Goal: Information Seeking & Learning: Learn about a topic

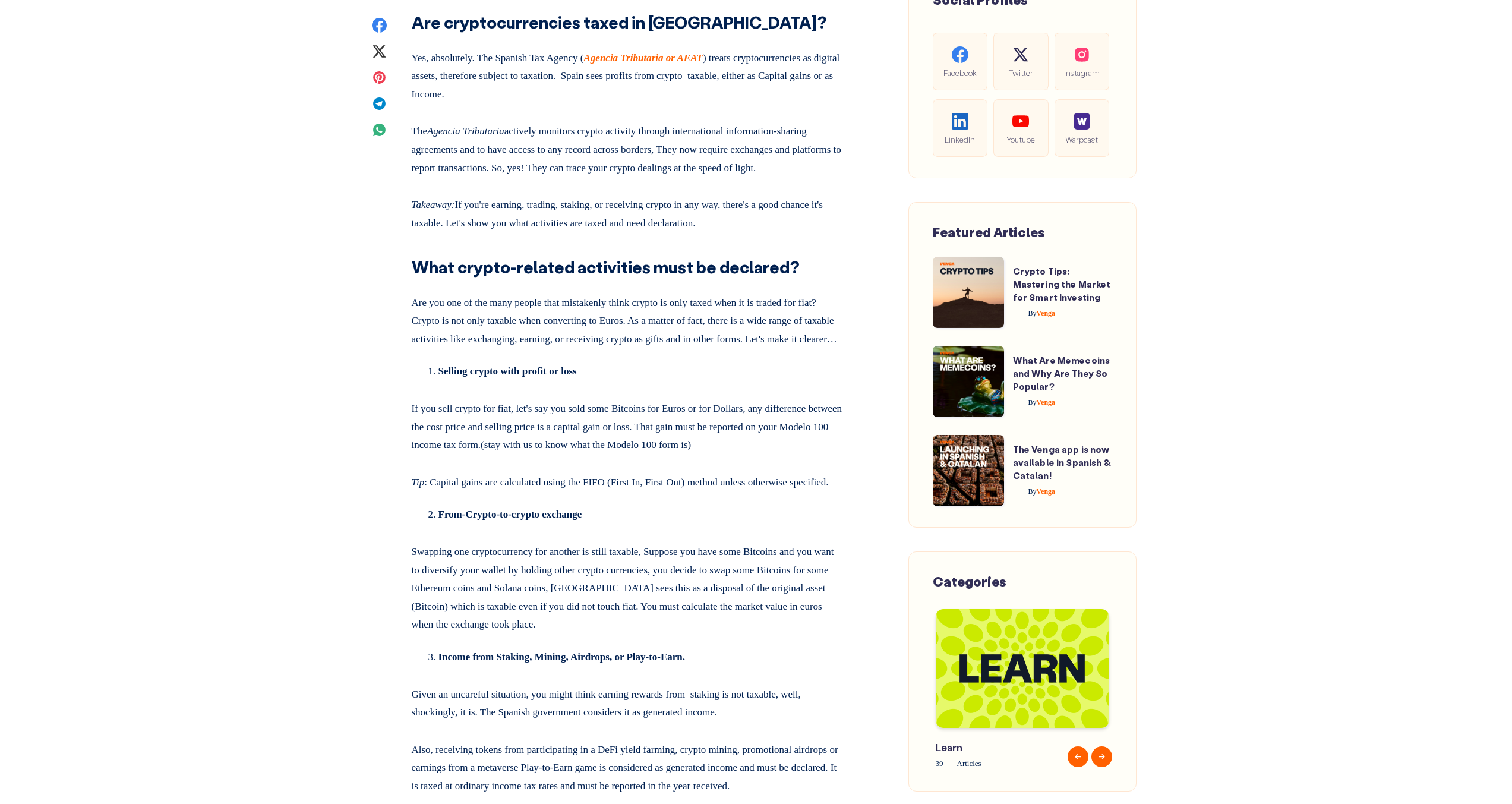
scroll to position [784, 0]
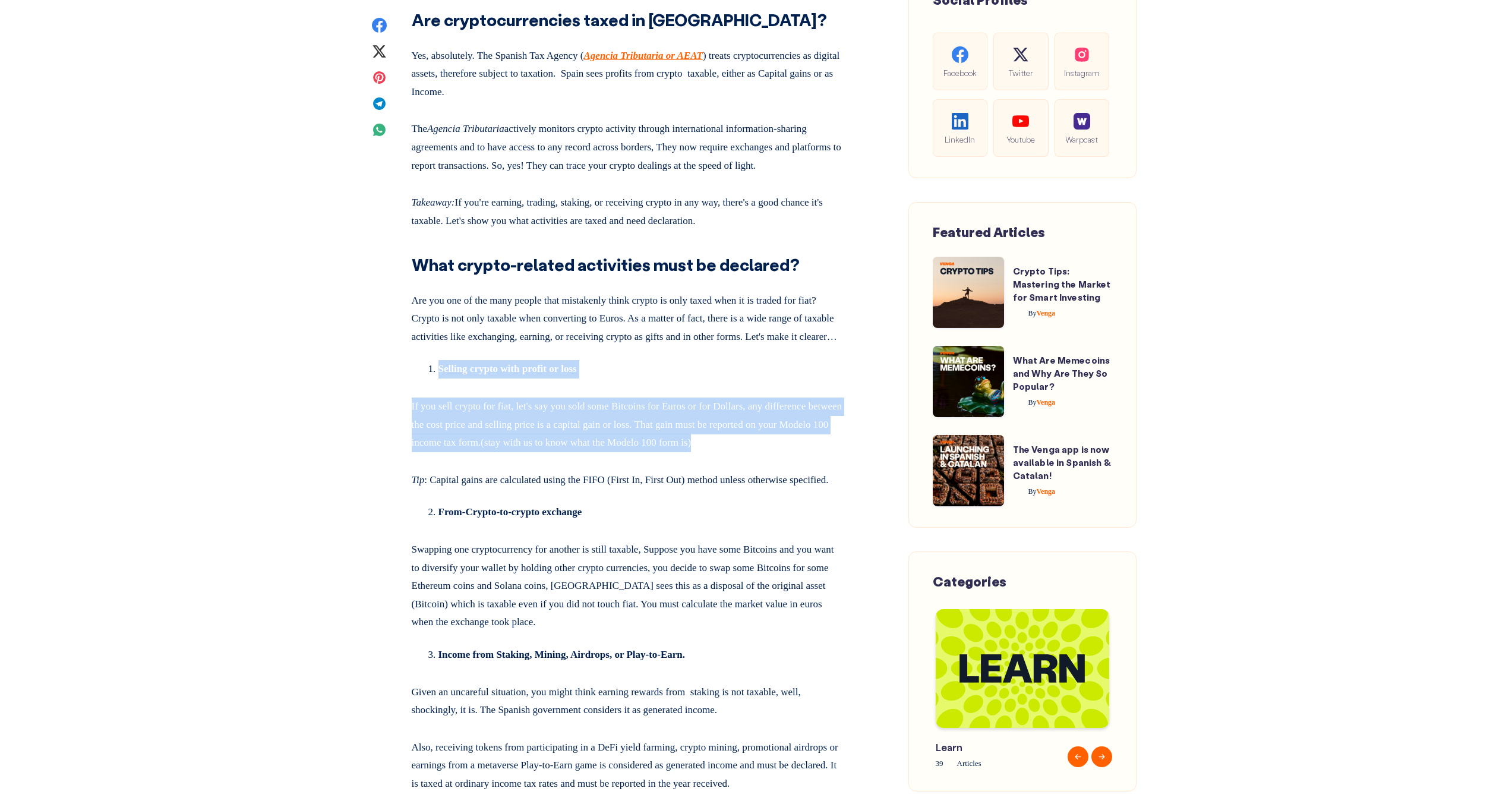
drag, startPoint x: 812, startPoint y: 498, endPoint x: 646, endPoint y: 407, distance: 189.3
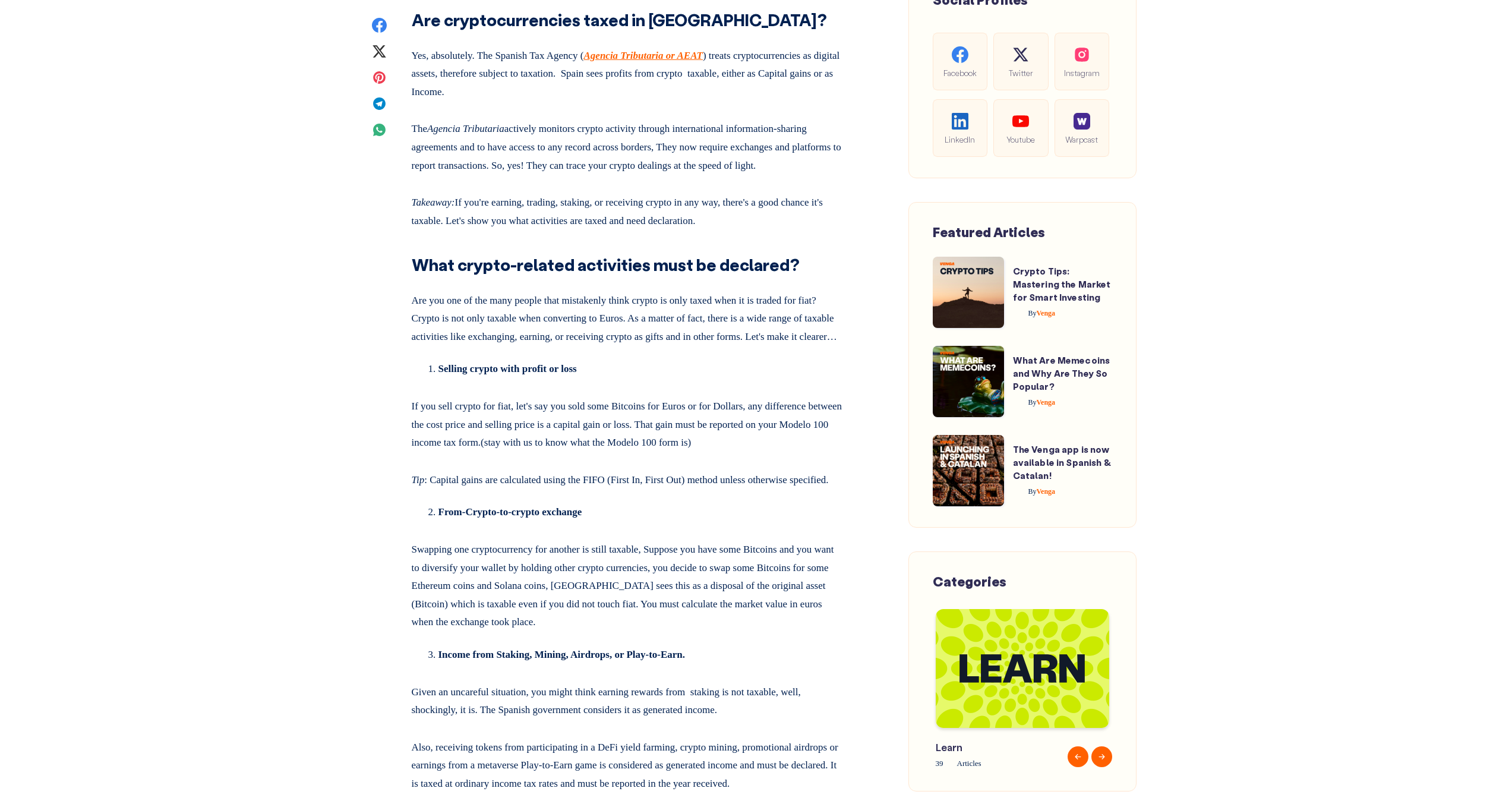
drag, startPoint x: 643, startPoint y: 406, endPoint x: 808, endPoint y: 552, distance: 220.3
click at [808, 489] on p "Tip : Capital gains are calculated using the FIFO (First In, First Out) method …" at bounding box center [627, 478] width 432 height 23
drag, startPoint x: 807, startPoint y: 550, endPoint x: 750, endPoint y: 405, distance: 155.8
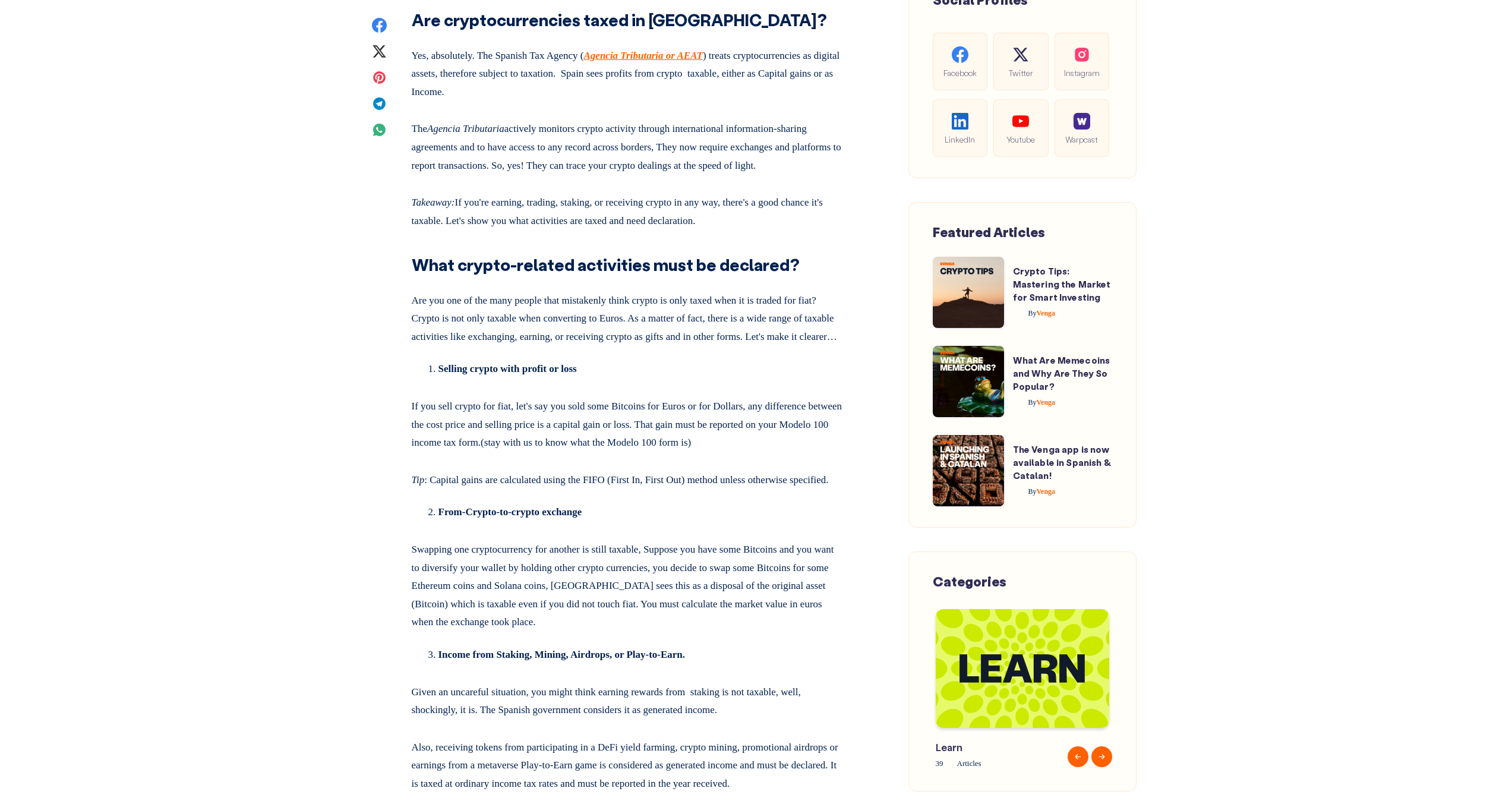
drag, startPoint x: 748, startPoint y: 406, endPoint x: 769, endPoint y: 561, distance: 156.4
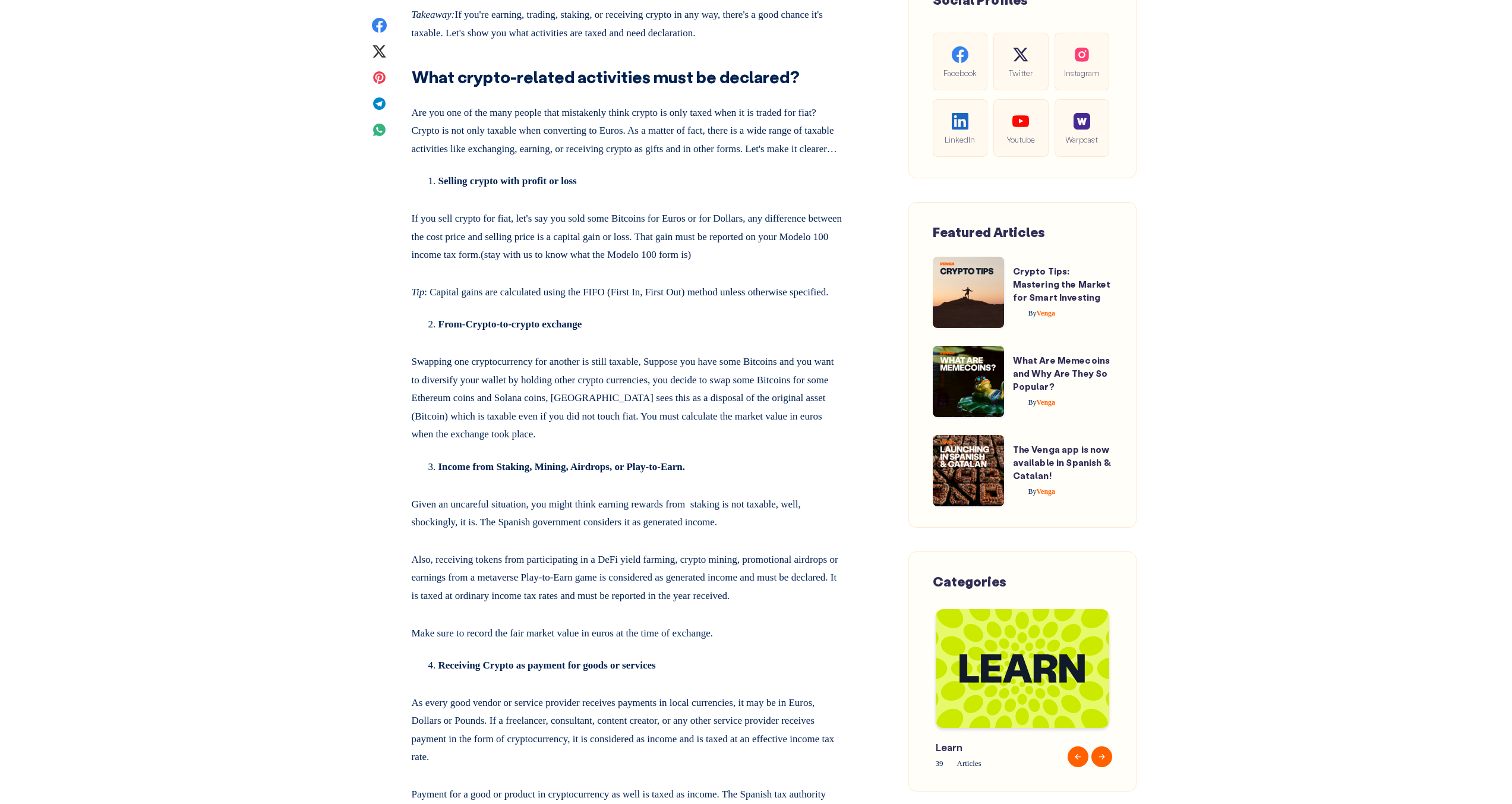
scroll to position [1069, 0]
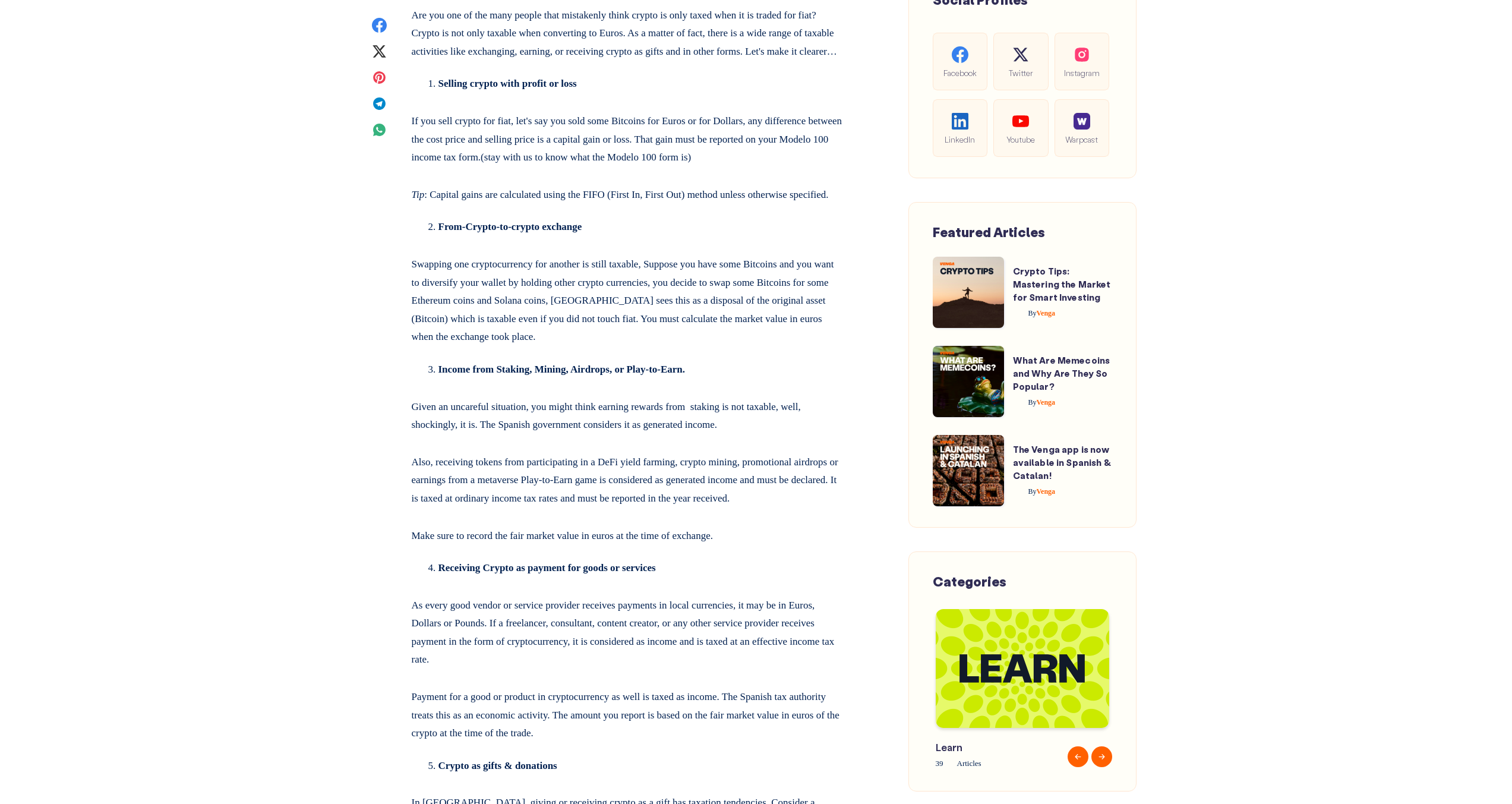
click at [647, 236] on li "From-Crypto-to-crypto exchange" at bounding box center [640, 227] width 404 height 19
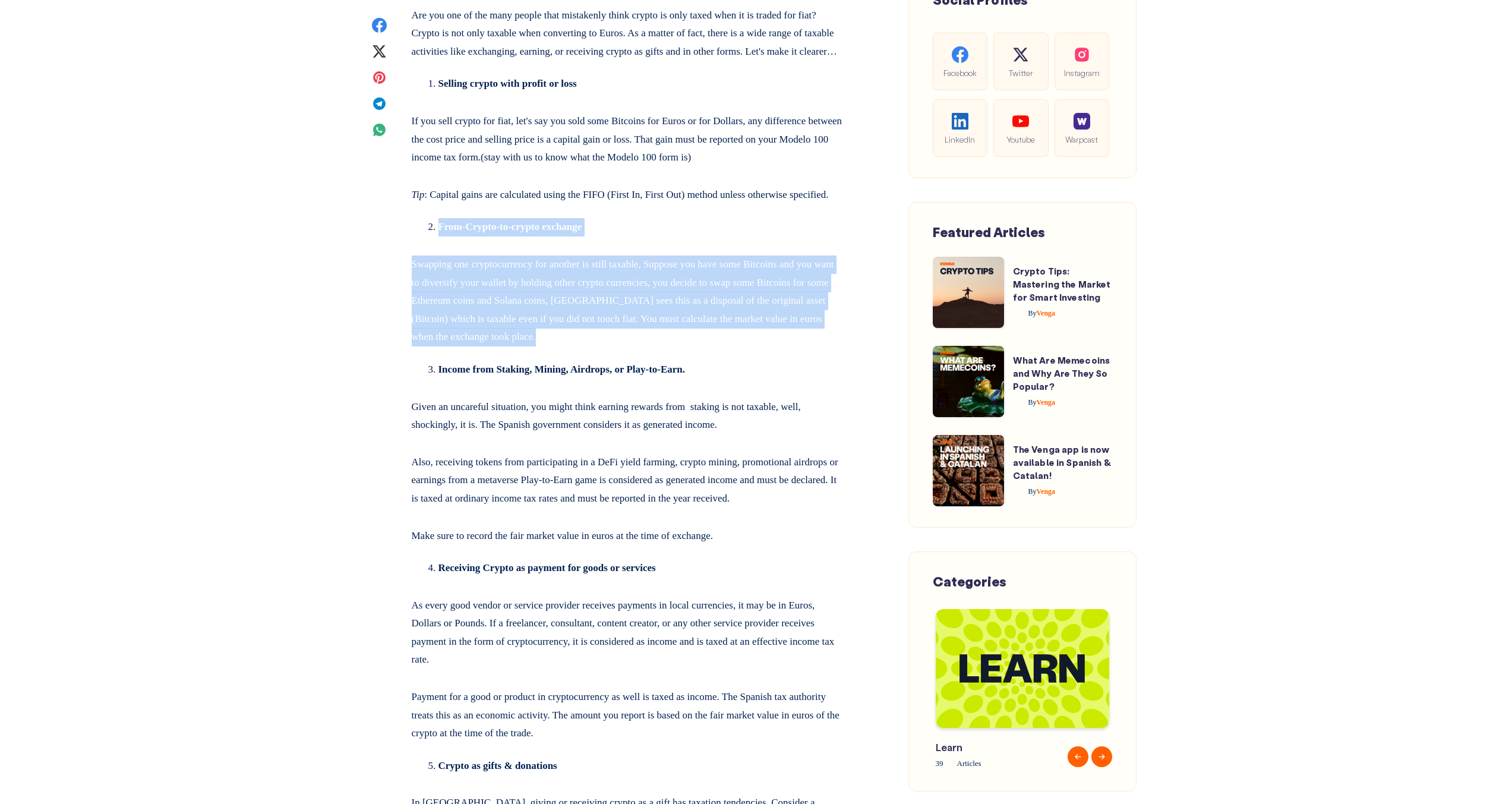
drag, startPoint x: 636, startPoint y: 288, endPoint x: 735, endPoint y: 423, distance: 167.4
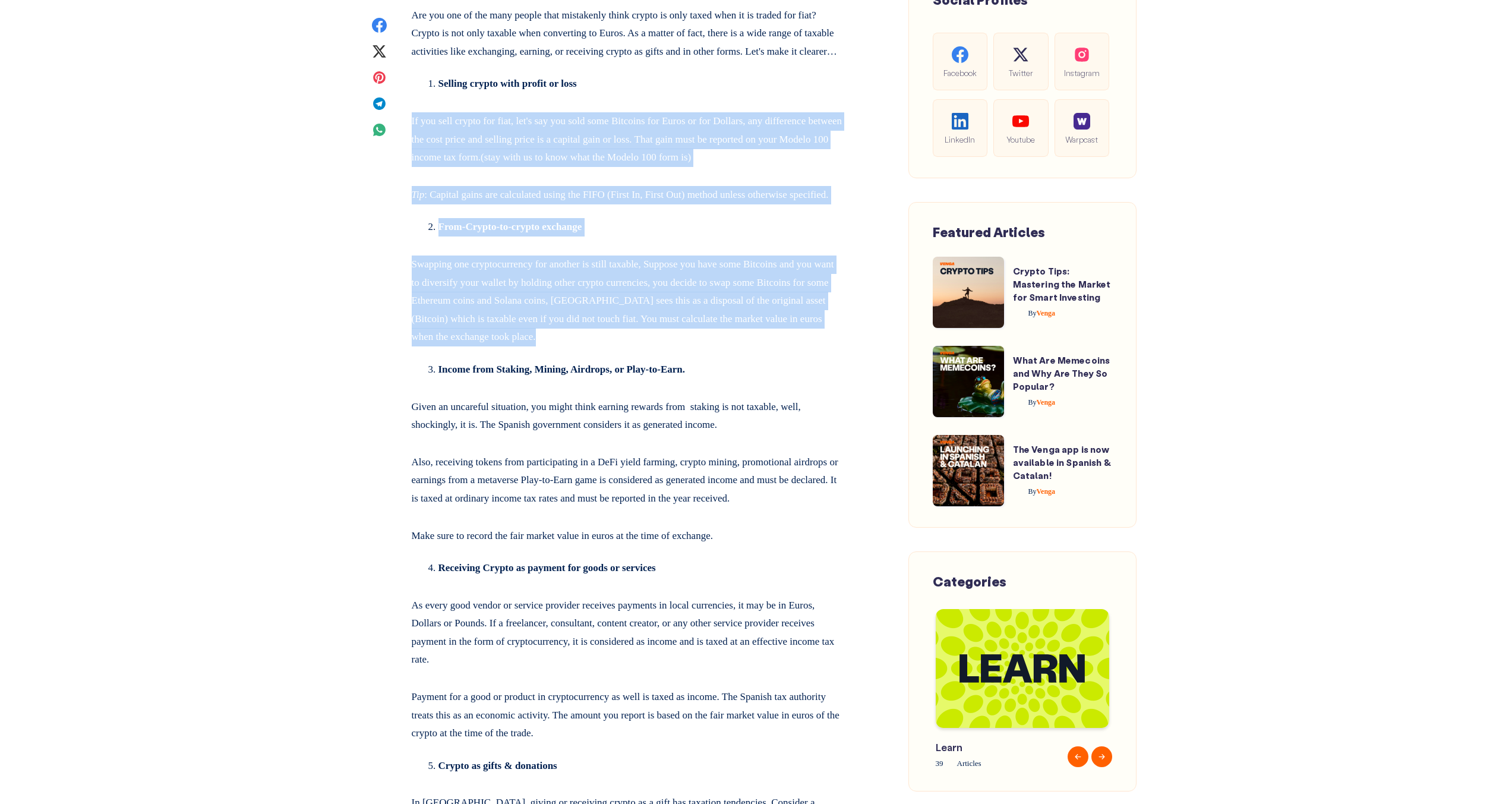
drag, startPoint x: 735, startPoint y: 423, endPoint x: 634, endPoint y: 151, distance: 290.1
click at [719, 346] on p "Swapping one cryptocurrency for another is still taxable, Suppose you have some…" at bounding box center [627, 298] width 432 height 96
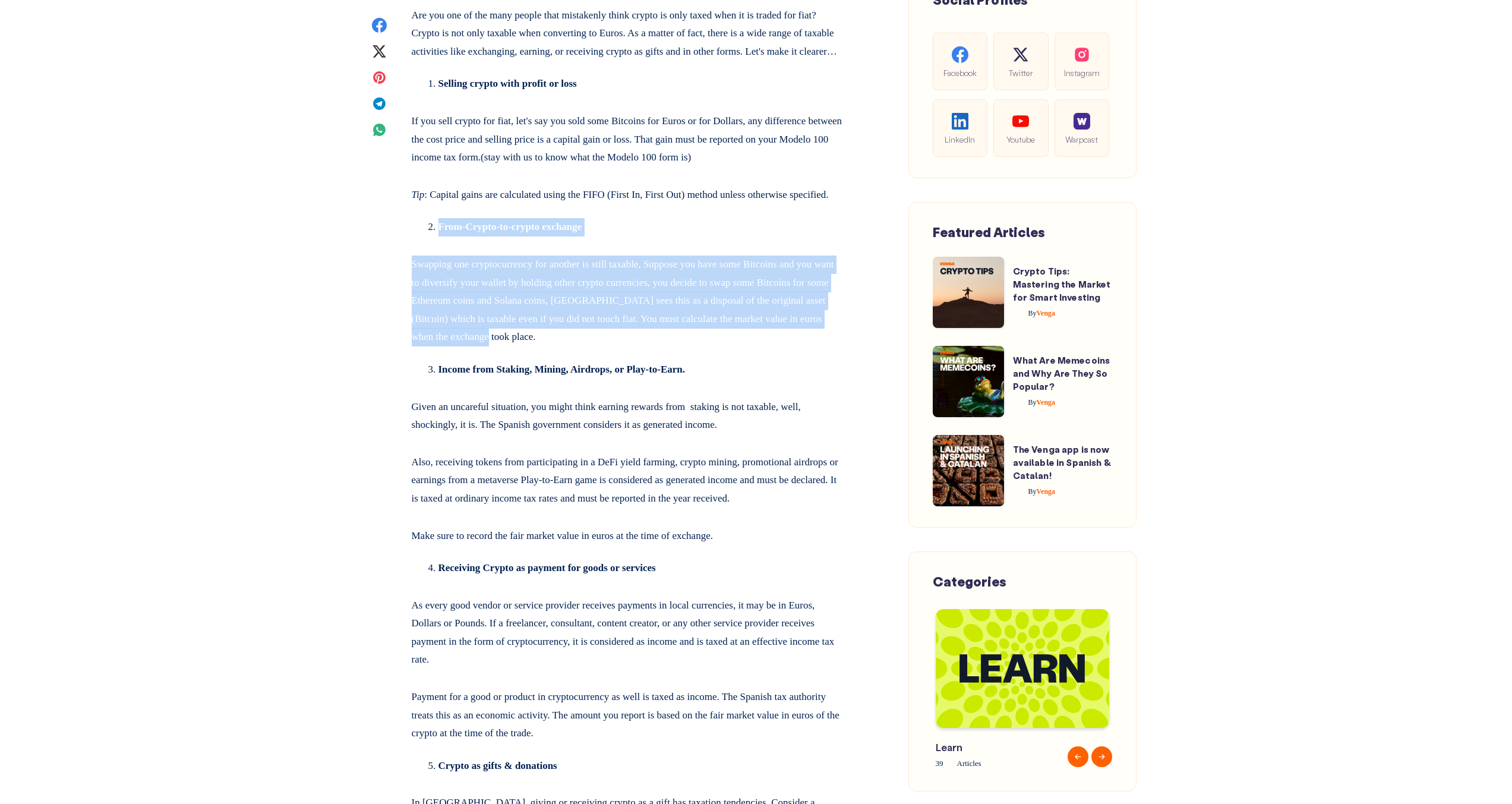
drag, startPoint x: 705, startPoint y: 418, endPoint x: 400, endPoint y: 281, distance: 334.4
click at [594, 346] on p "Swapping one cryptocurrency for another is still taxable, Suppose you have some…" at bounding box center [627, 298] width 432 height 96
click at [696, 340] on p "Swapping one cryptocurrency for another is still taxable, Suppose you have some…" at bounding box center [627, 298] width 432 height 96
drag, startPoint x: 433, startPoint y: 318, endPoint x: 727, endPoint y: 407, distance: 307.2
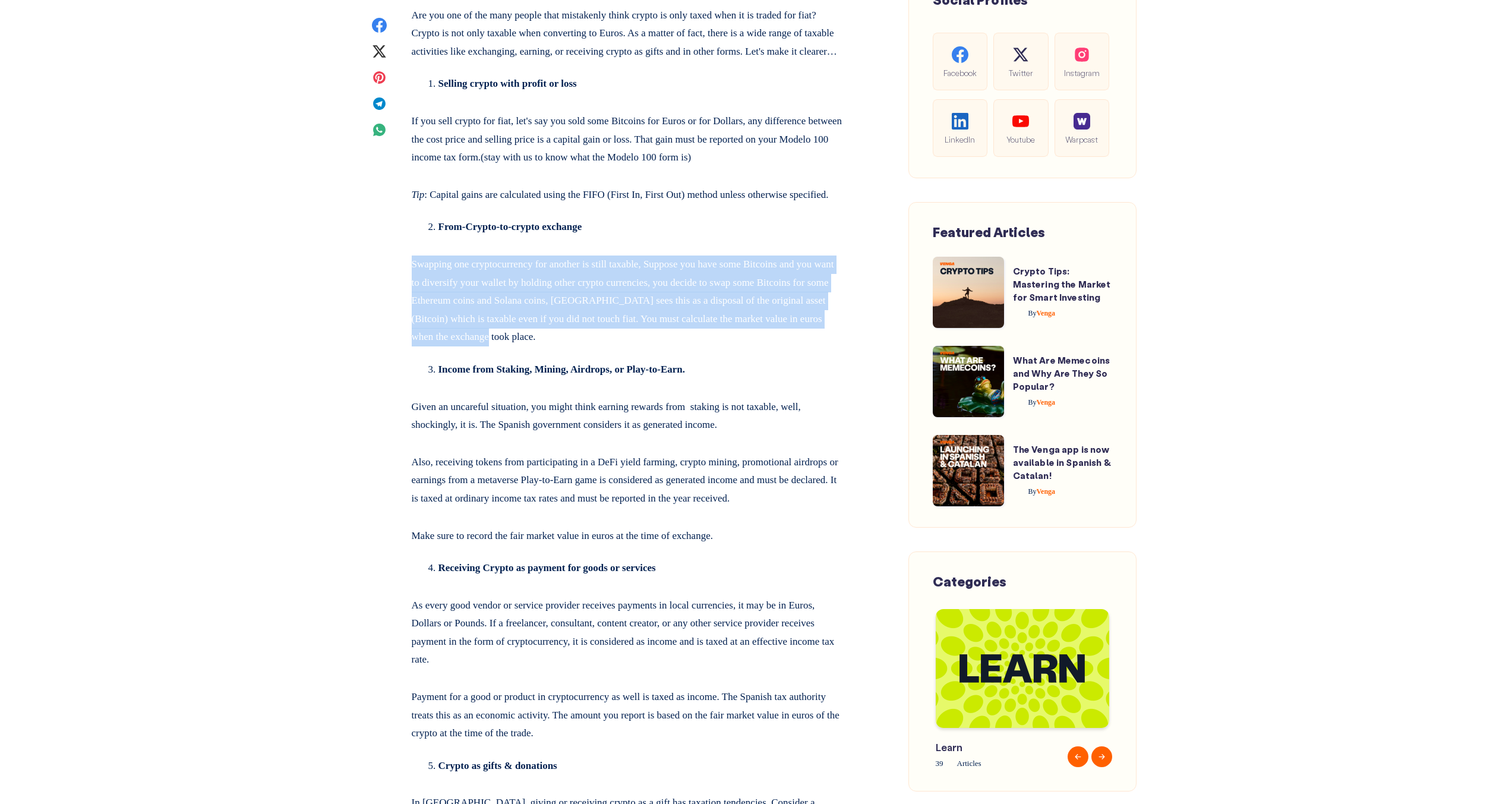
click at [727, 346] on p "Swapping one cryptocurrency for another is still taxable, Suppose you have some…" at bounding box center [627, 298] width 432 height 96
drag, startPoint x: 723, startPoint y: 407, endPoint x: 659, endPoint y: 304, distance: 121.3
click at [659, 236] on li "From-Crypto-to-crypto exchange" at bounding box center [640, 227] width 404 height 19
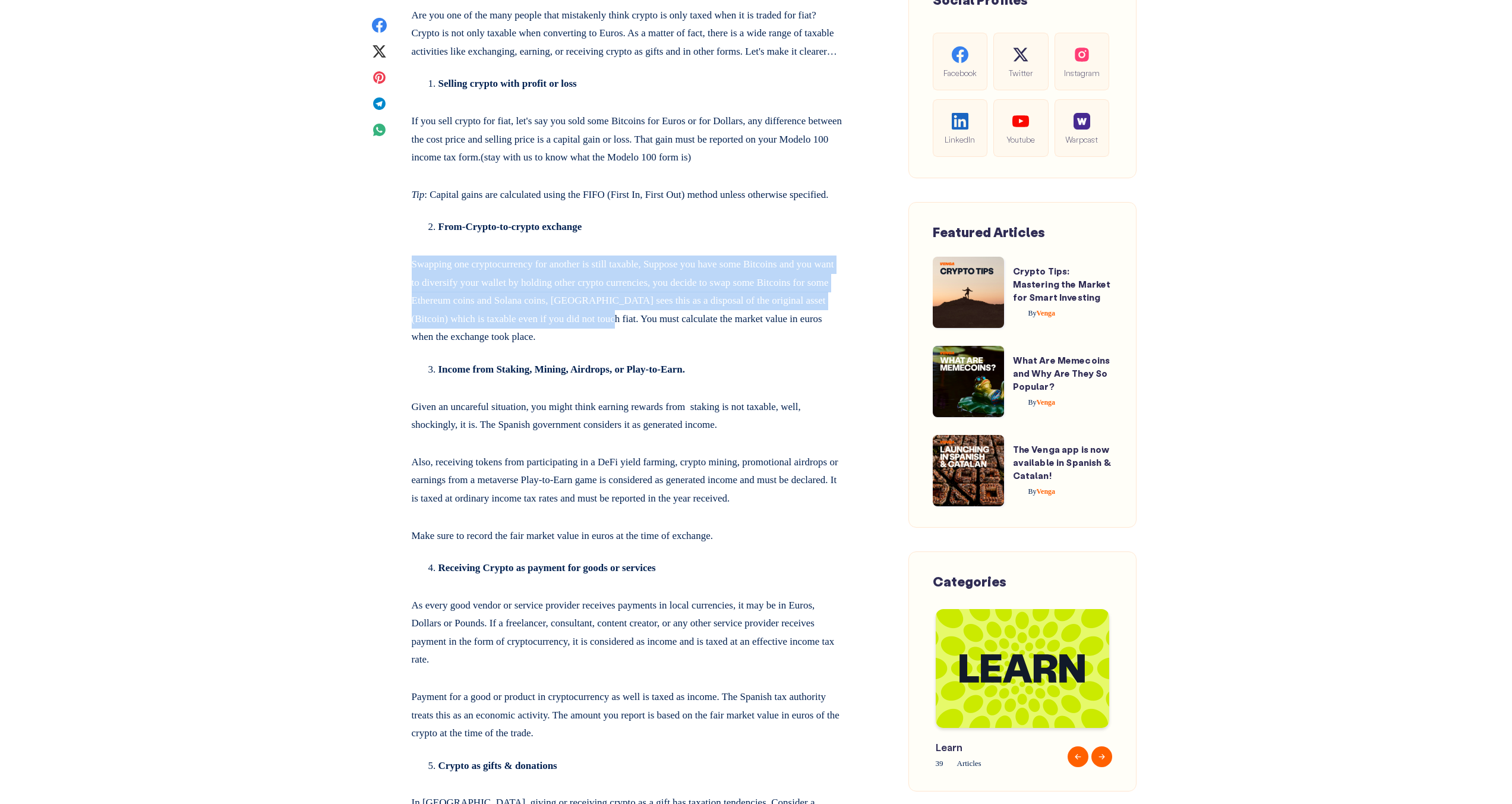
drag, startPoint x: 660, startPoint y: 311, endPoint x: 701, endPoint y: 395, distance: 93.5
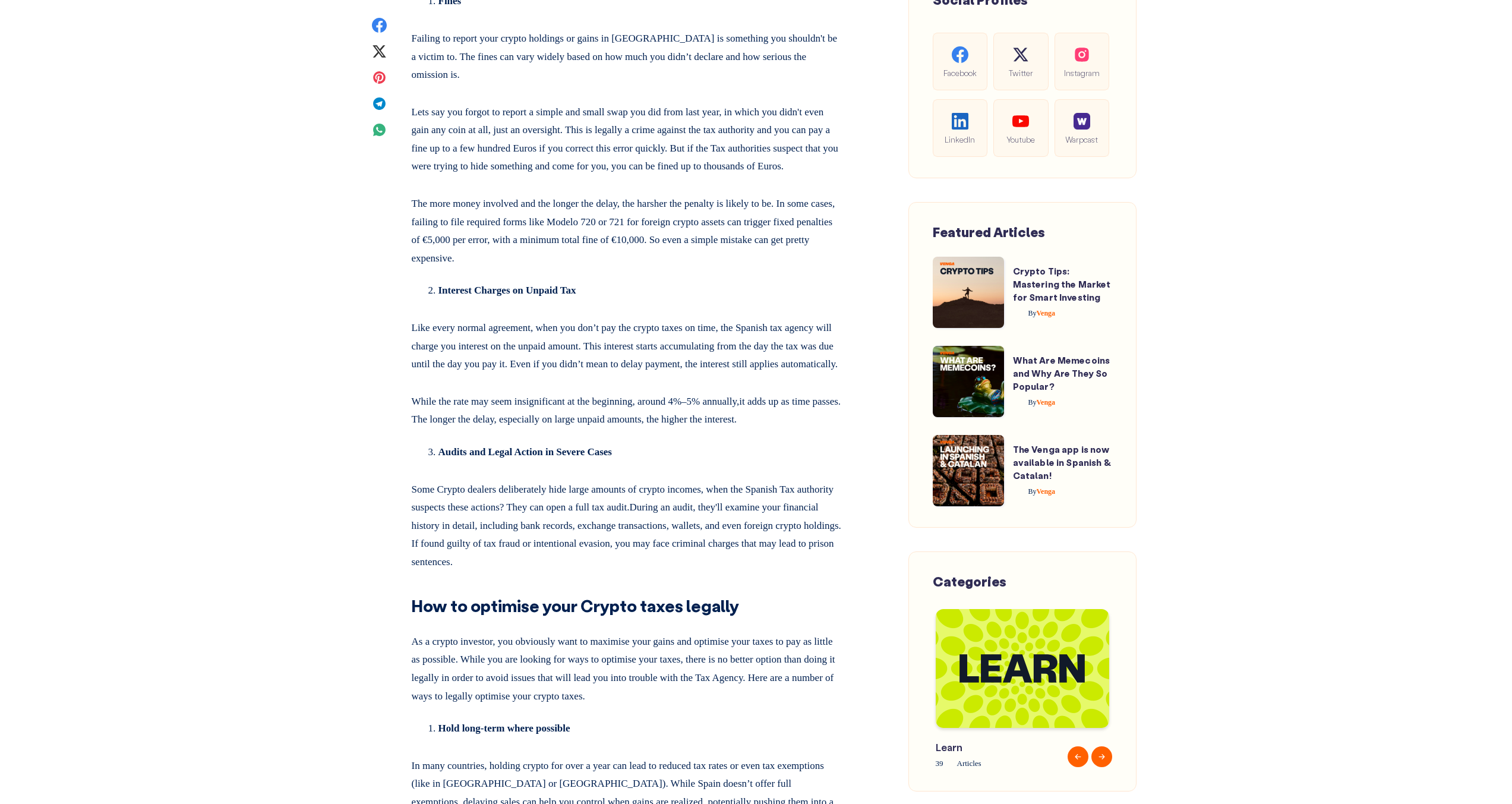
scroll to position [6131, 0]
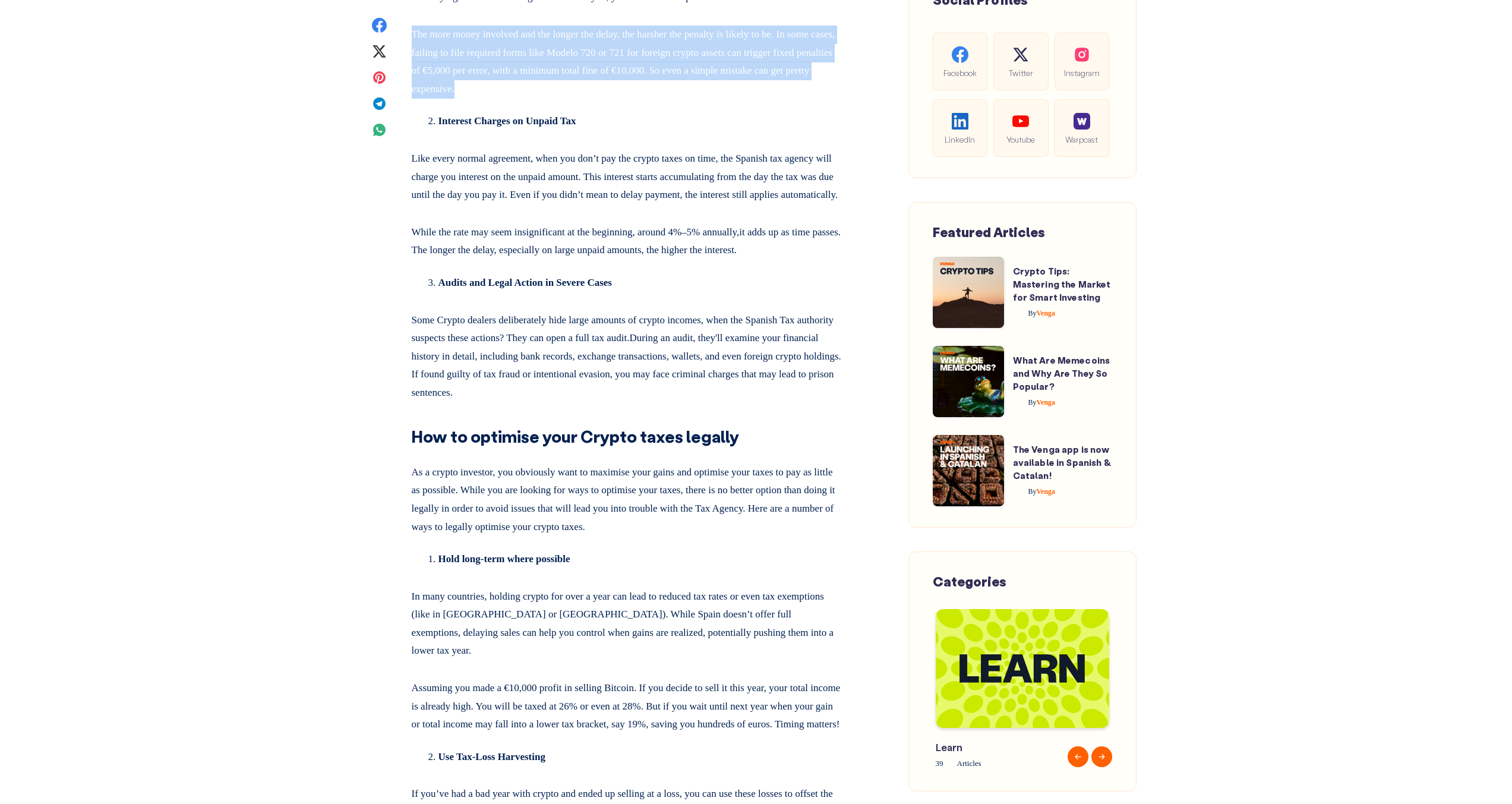
drag, startPoint x: 689, startPoint y: 195, endPoint x: 414, endPoint y: 151, distance: 278.5
click at [414, 98] on p "The more money involved and the longer the delay, the harsher the penalty is li…" at bounding box center [627, 59] width 432 height 77
click at [437, 98] on p "The more money involved and the longer the delay, the harsher the penalty is li…" at bounding box center [627, 59] width 432 height 77
click at [549, 98] on p "The more money involved and the longer the delay, the harsher the penalty is li…" at bounding box center [627, 59] width 432 height 77
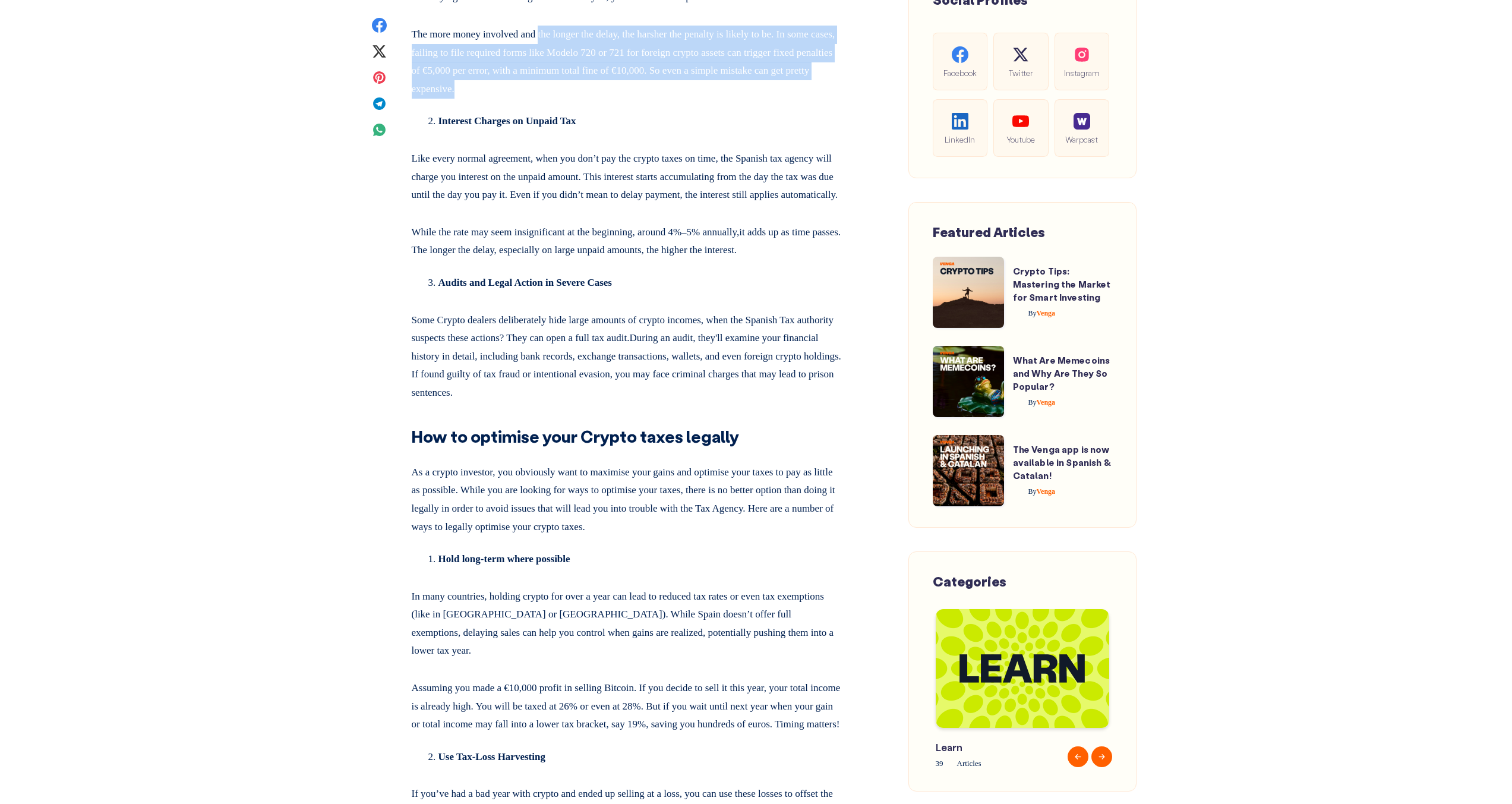
drag, startPoint x: 549, startPoint y: 144, endPoint x: 684, endPoint y: 220, distance: 154.9
drag, startPoint x: 681, startPoint y: 216, endPoint x: 592, endPoint y: 131, distance: 123.1
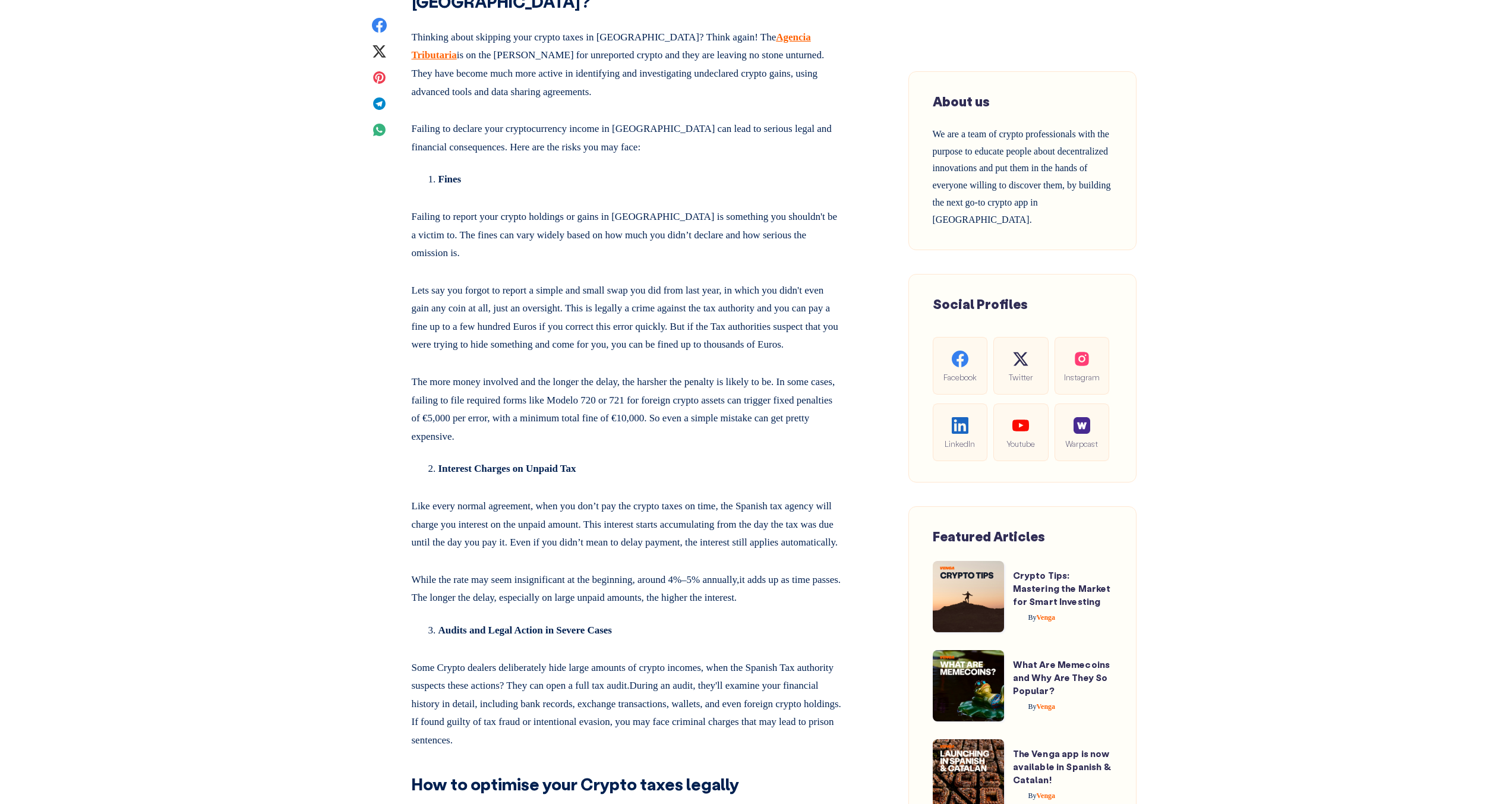
scroll to position [5775, 0]
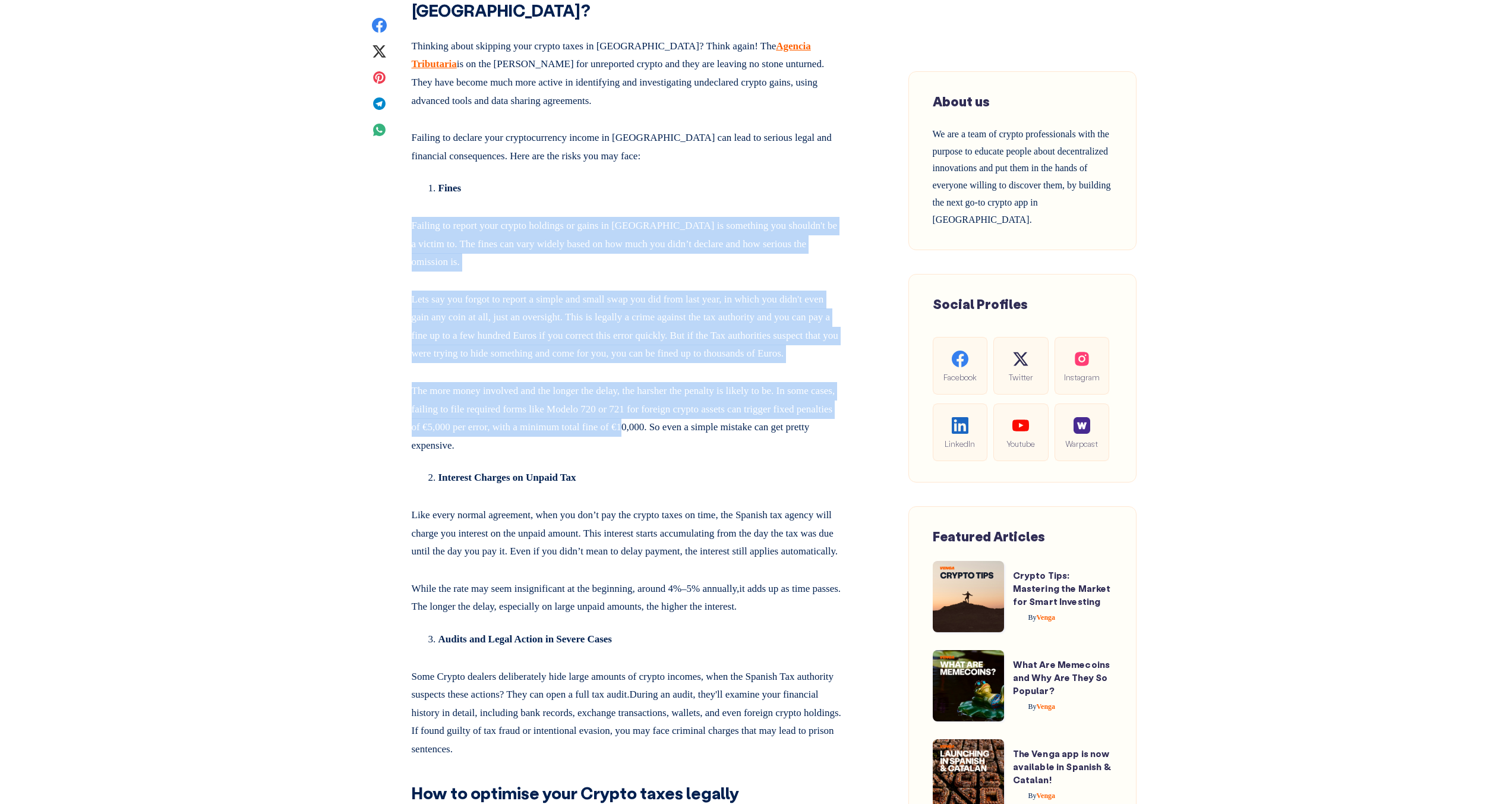
drag, startPoint x: 664, startPoint y: 296, endPoint x: 738, endPoint y: 551, distance: 265.5
drag, startPoint x: 744, startPoint y: 566, endPoint x: 653, endPoint y: 278, distance: 302.0
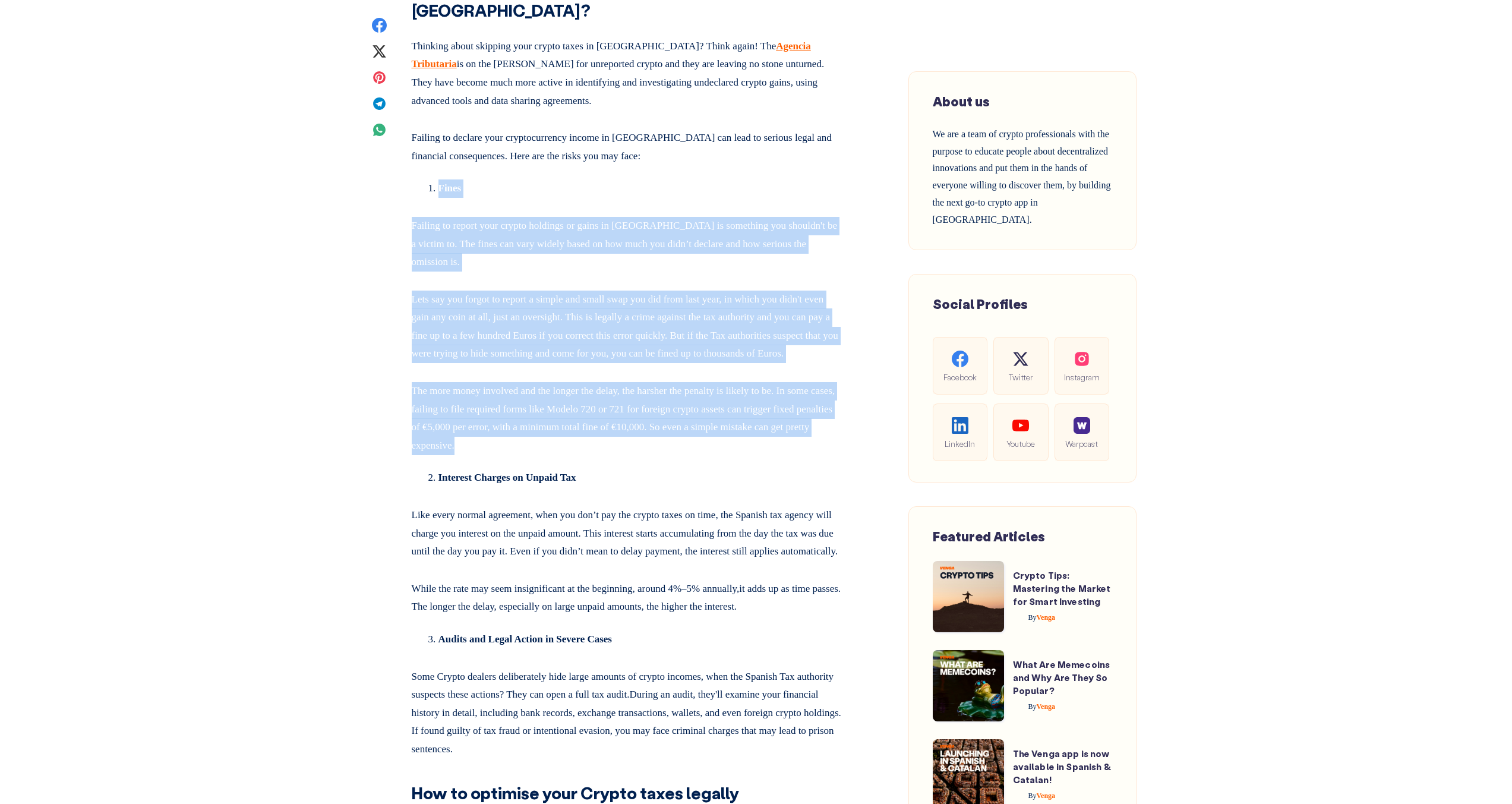
drag, startPoint x: 643, startPoint y: 278, endPoint x: 693, endPoint y: 569, distance: 295.3
click at [693, 455] on p "The more money involved and the longer the delay, the harsher the penalty is li…" at bounding box center [627, 416] width 432 height 77
drag, startPoint x: 689, startPoint y: 552, endPoint x: 635, endPoint y: 272, distance: 285.2
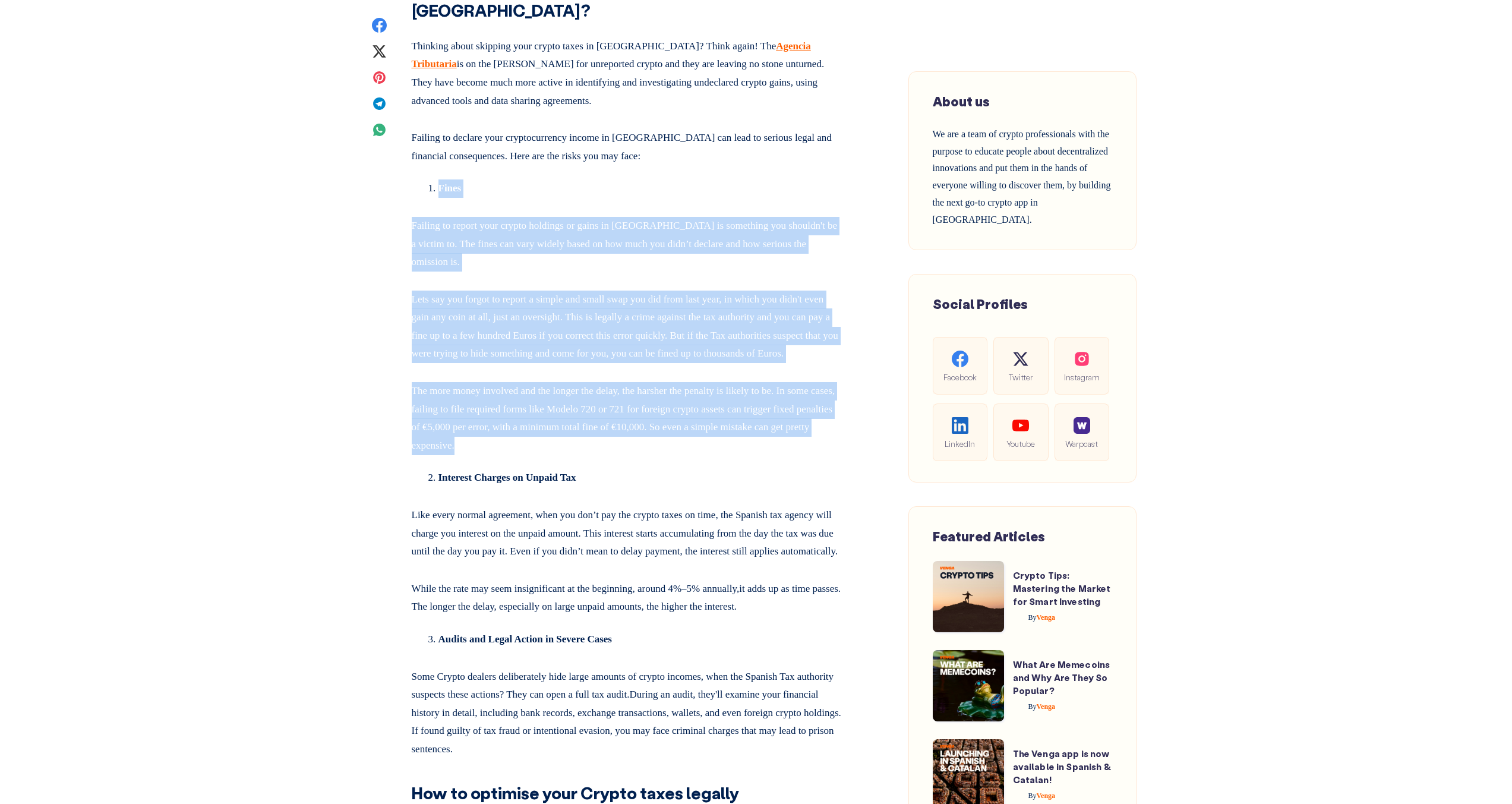
drag, startPoint x: 635, startPoint y: 272, endPoint x: 757, endPoint y: 573, distance: 324.8
drag, startPoint x: 750, startPoint y: 563, endPoint x: 585, endPoint y: 287, distance: 321.6
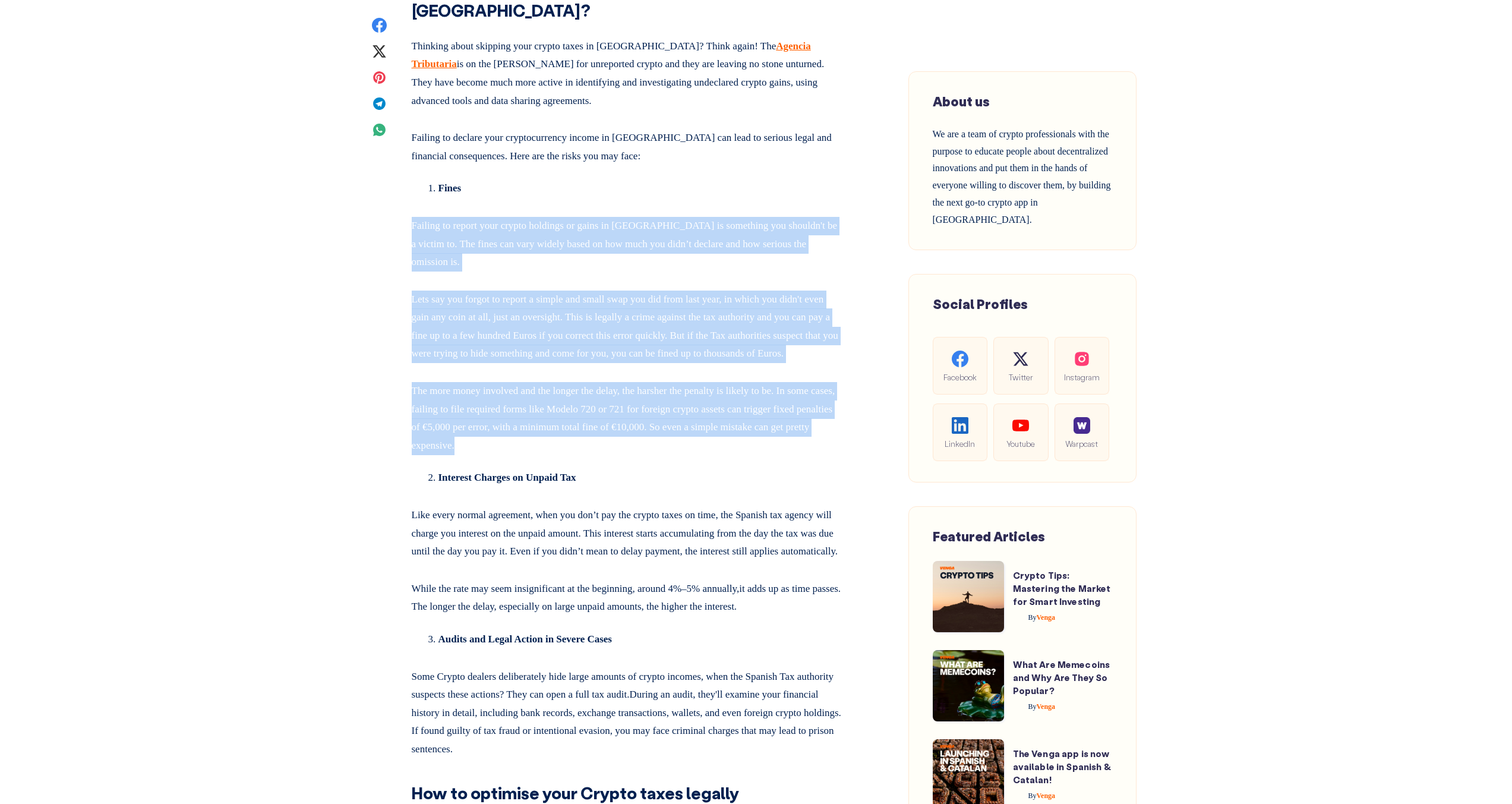
click at [585, 198] on li "Fines" at bounding box center [640, 188] width 404 height 19
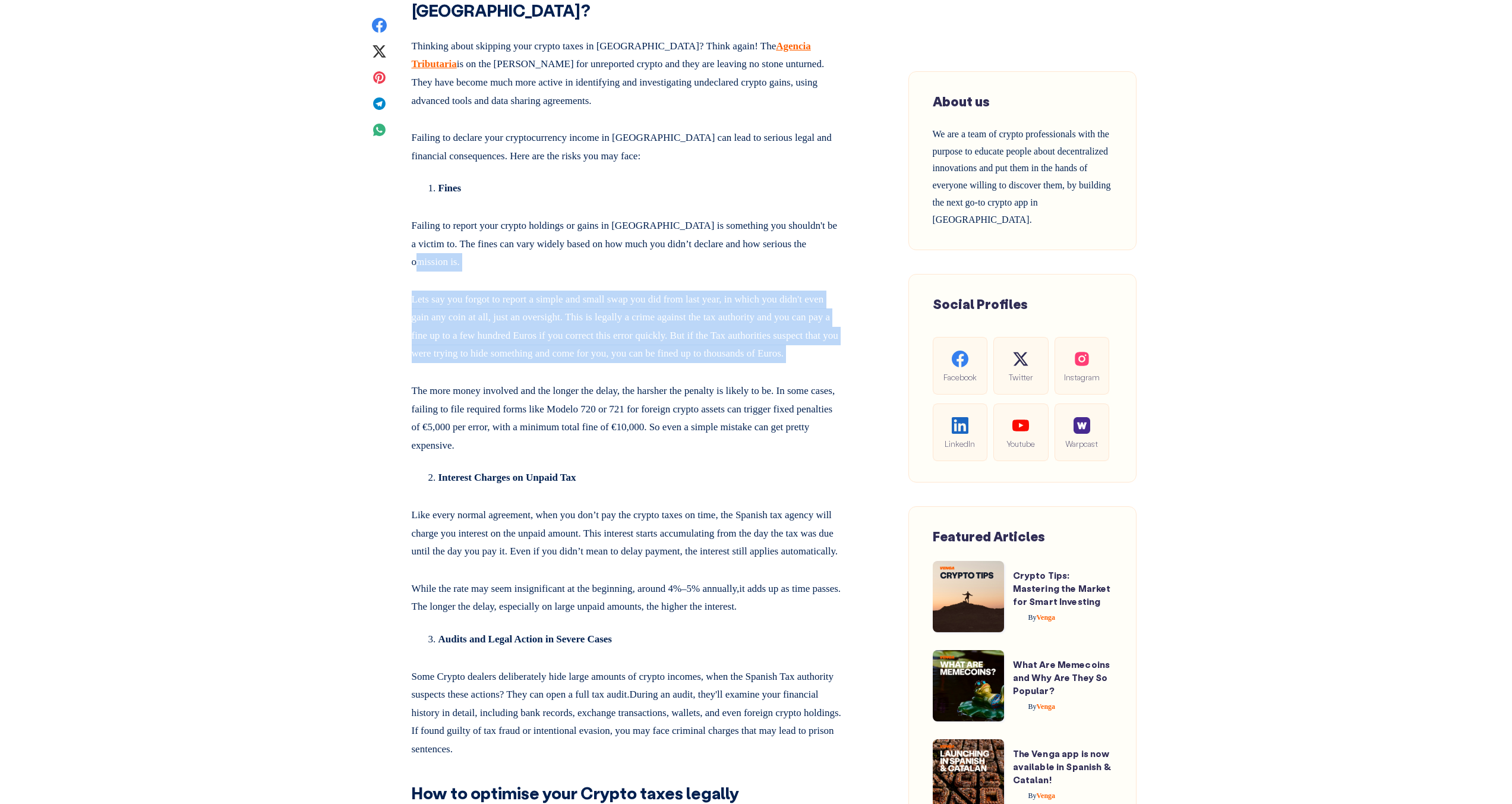
drag, startPoint x: 681, startPoint y: 373, endPoint x: 754, endPoint y: 483, distance: 132.0
drag, startPoint x: 741, startPoint y: 482, endPoint x: 619, endPoint y: 363, distance: 170.4
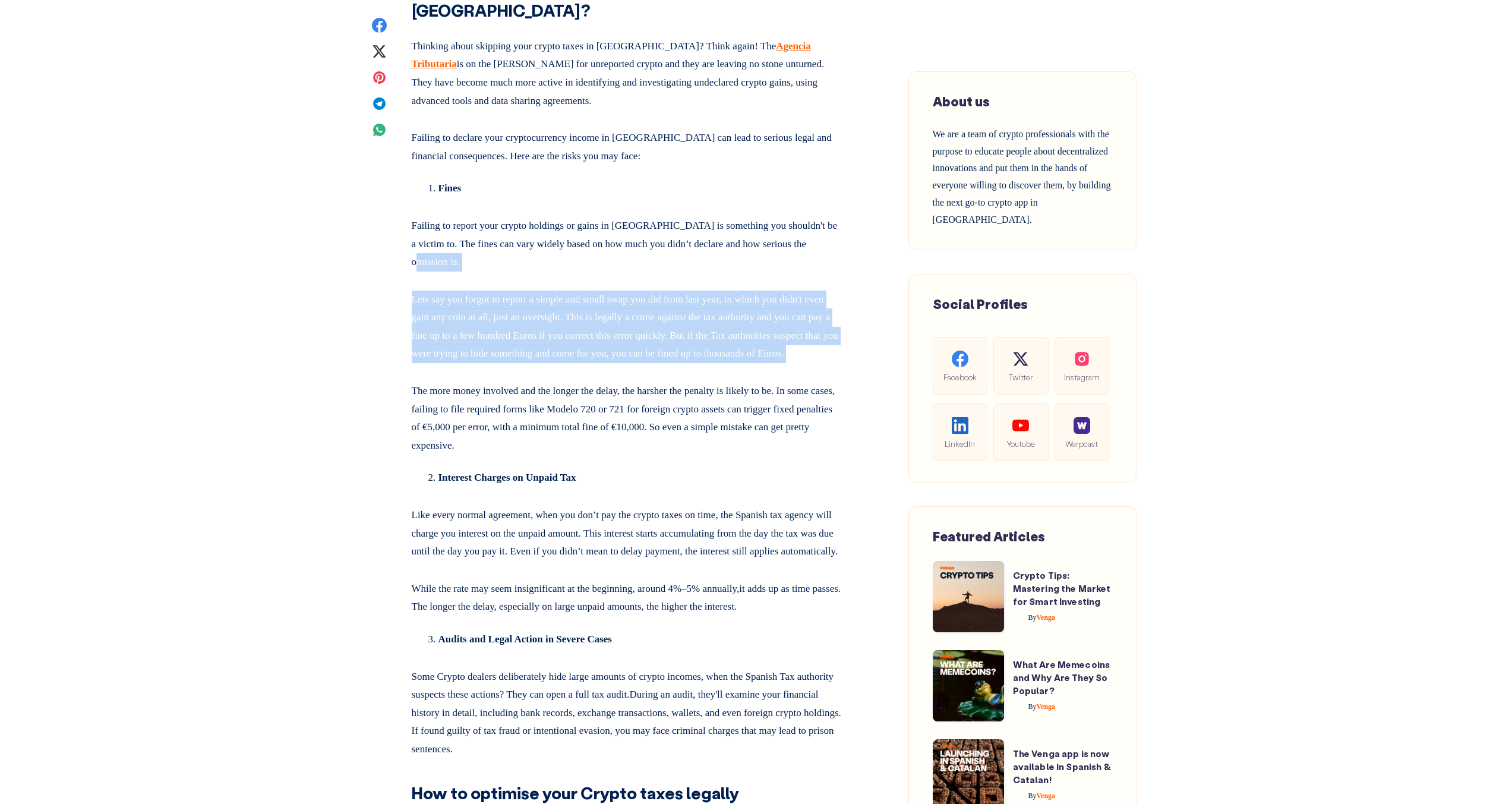
click at [619, 272] on p "Failing to report your crypto holdings or gains in [GEOGRAPHIC_DATA] is somethi…" at bounding box center [627, 241] width 432 height 59
drag, startPoint x: 632, startPoint y: 475, endPoint x: 583, endPoint y: 366, distance: 119.5
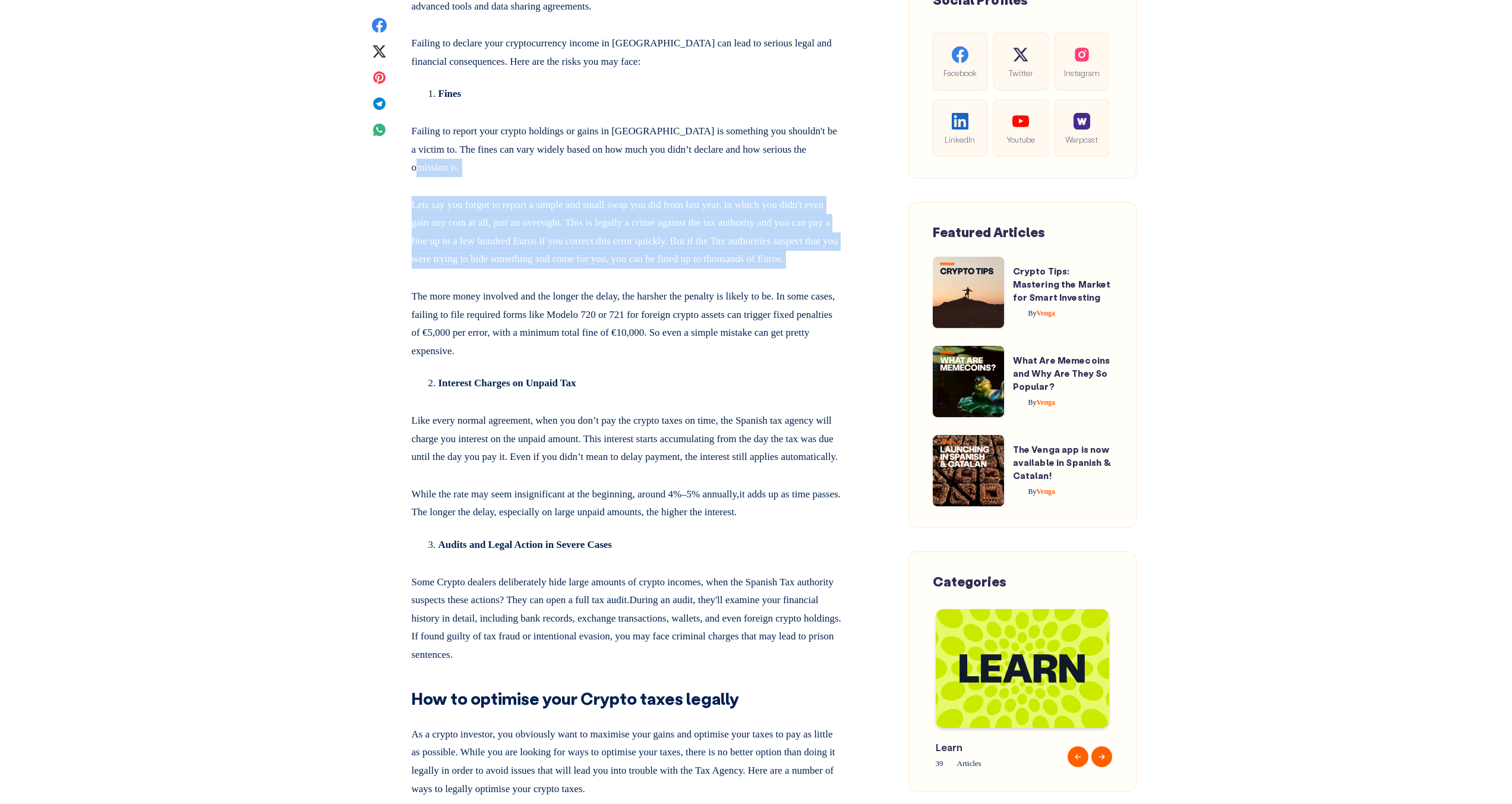
scroll to position [6131, 0]
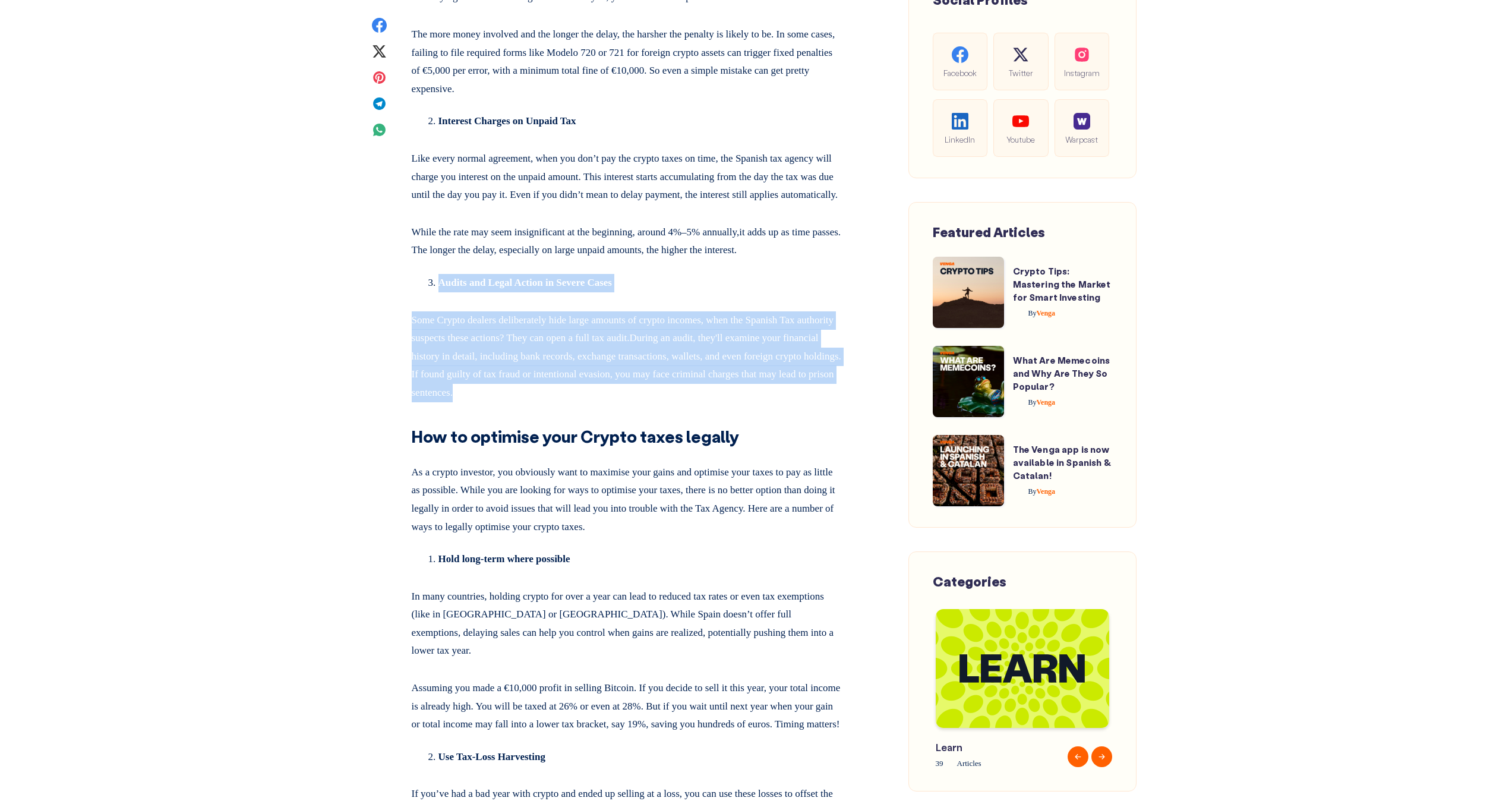
drag, startPoint x: 637, startPoint y: 546, endPoint x: 397, endPoint y: 403, distance: 279.4
drag, startPoint x: 435, startPoint y: 414, endPoint x: 725, endPoint y: 523, distance: 309.8
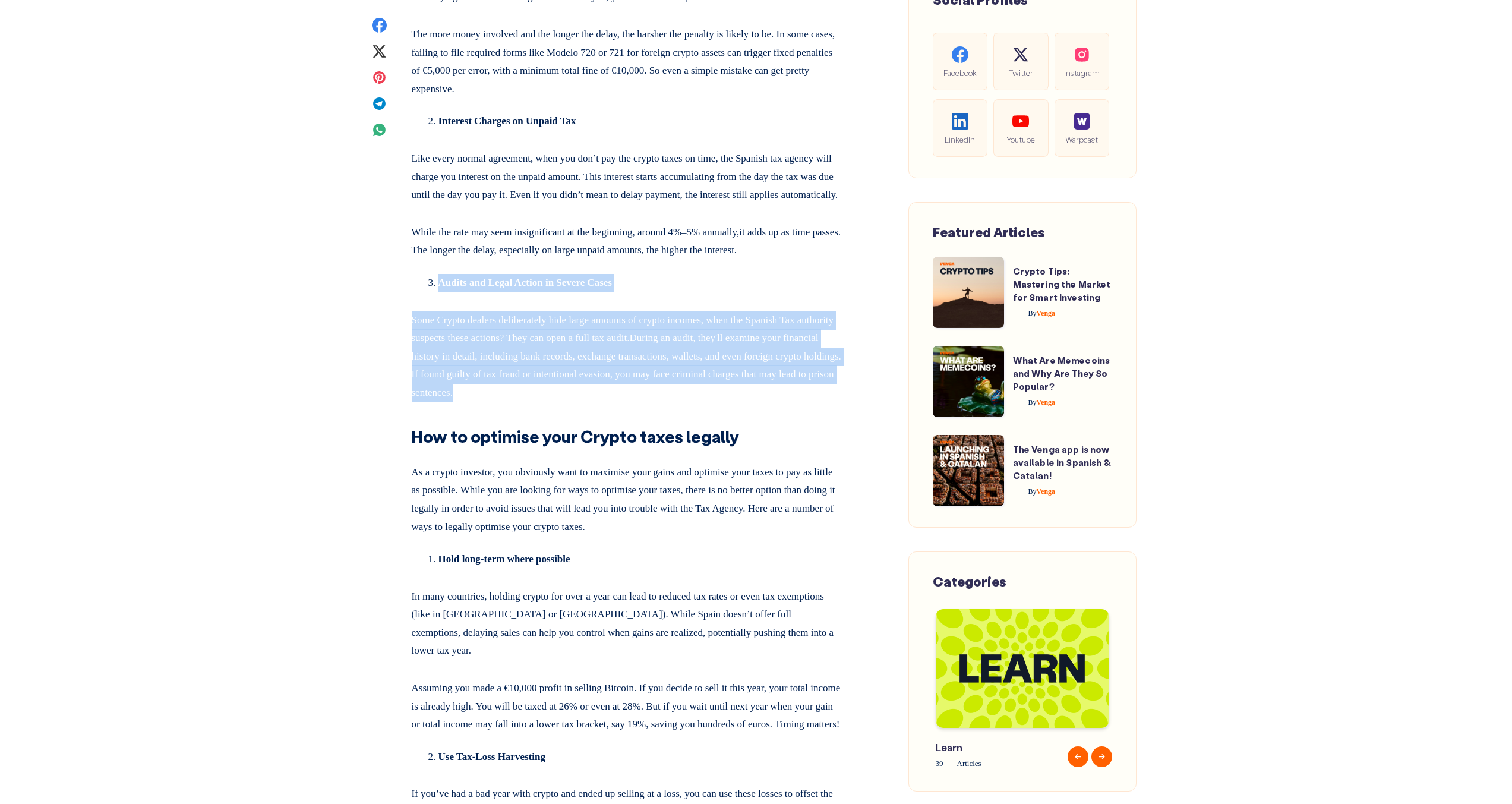
click at [725, 402] on p "Some Crypto dealers deliberately hide large amounts of crypto incomes, when the…" at bounding box center [627, 354] width 432 height 96
drag, startPoint x: 715, startPoint y: 525, endPoint x: 397, endPoint y: 408, distance: 338.8
drag, startPoint x: 361, startPoint y: 422, endPoint x: 663, endPoint y: 540, distance: 324.2
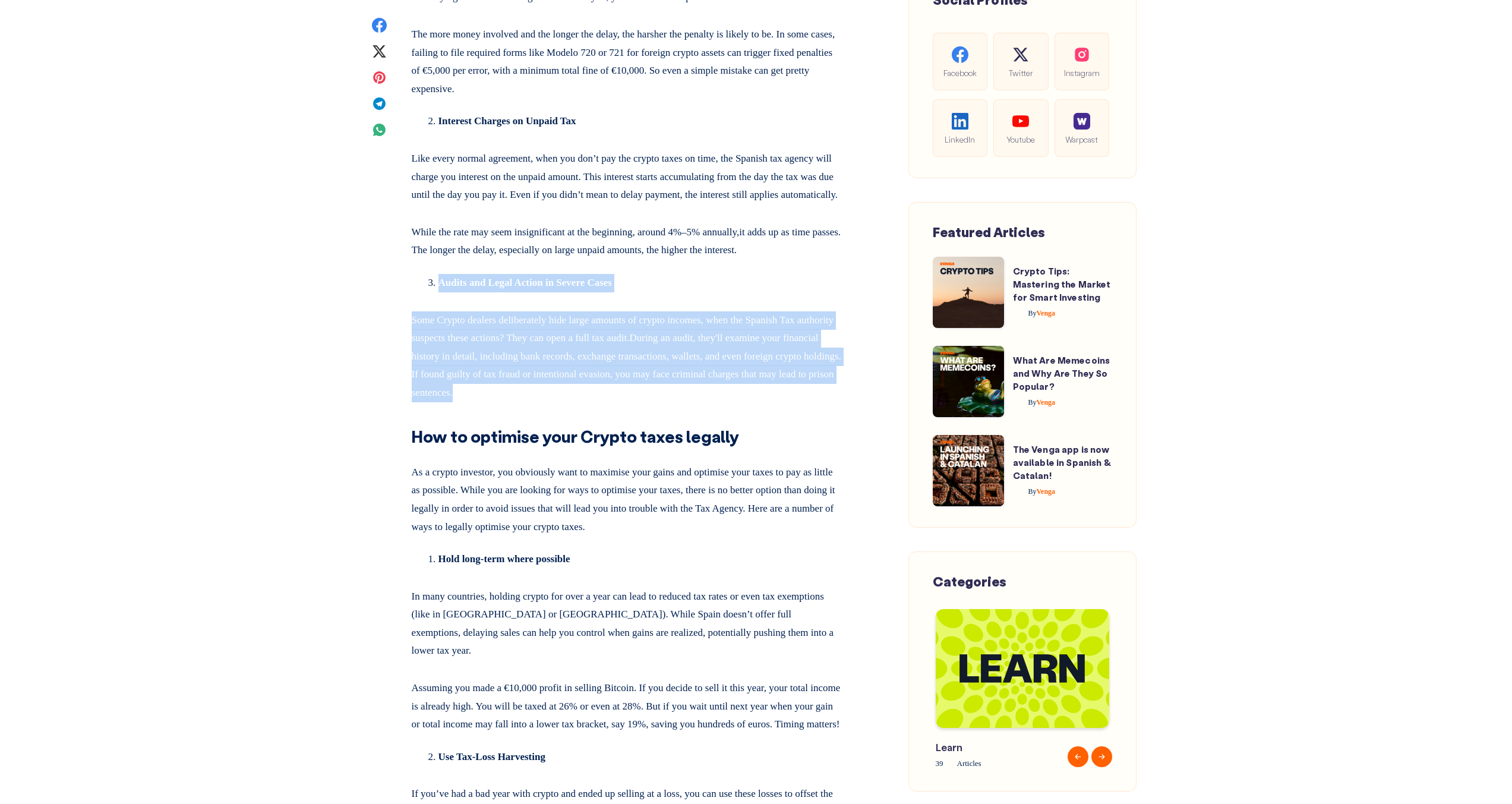
drag, startPoint x: 660, startPoint y: 537, endPoint x: 362, endPoint y: 408, distance: 324.7
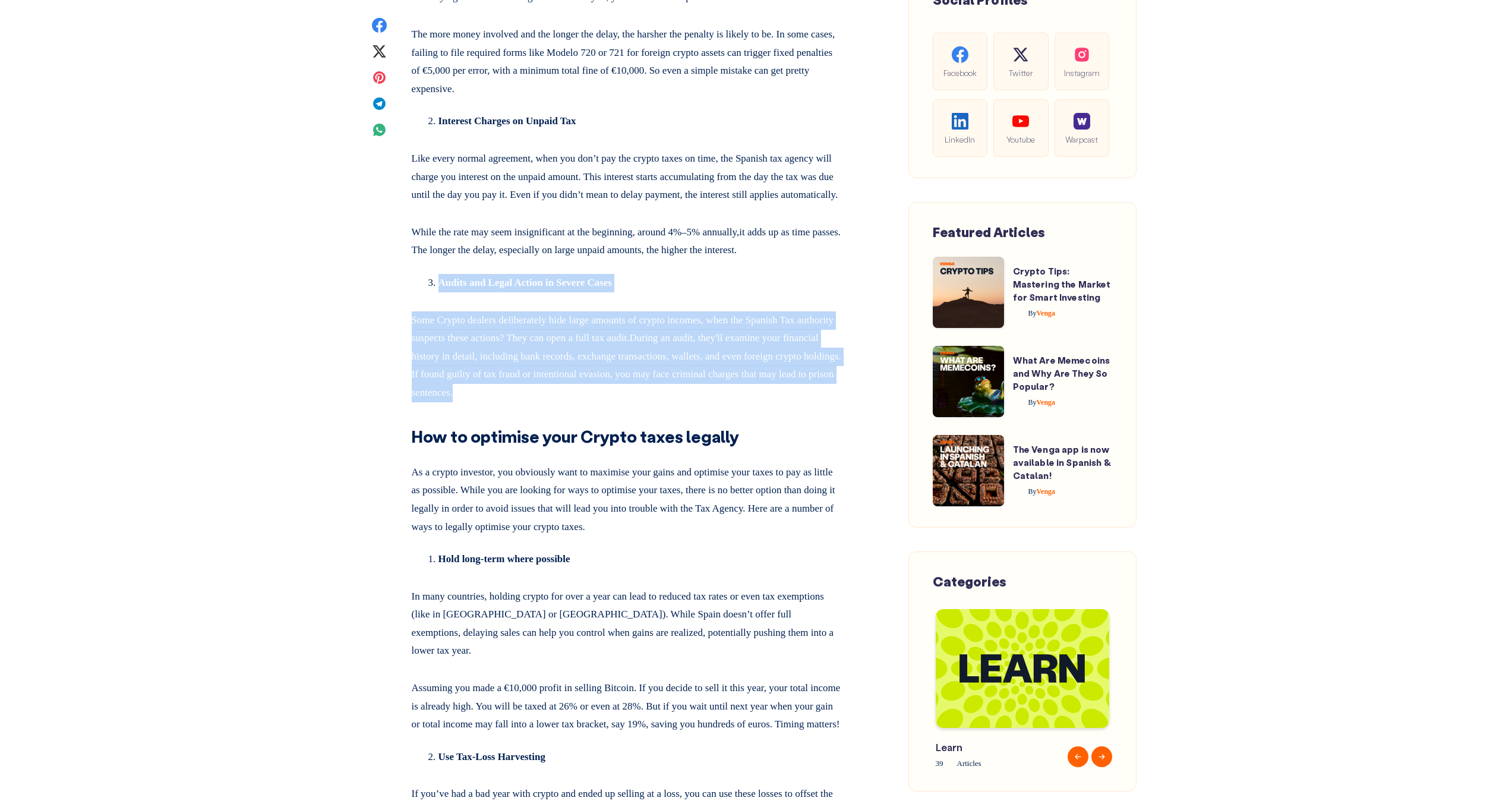
drag, startPoint x: 362, startPoint y: 408, endPoint x: 801, endPoint y: 526, distance: 454.6
click at [801, 402] on p "Some Crypto dealers deliberately hide large amounts of crypto incomes, when the…" at bounding box center [627, 354] width 432 height 96
drag, startPoint x: 791, startPoint y: 518, endPoint x: 417, endPoint y: 398, distance: 392.8
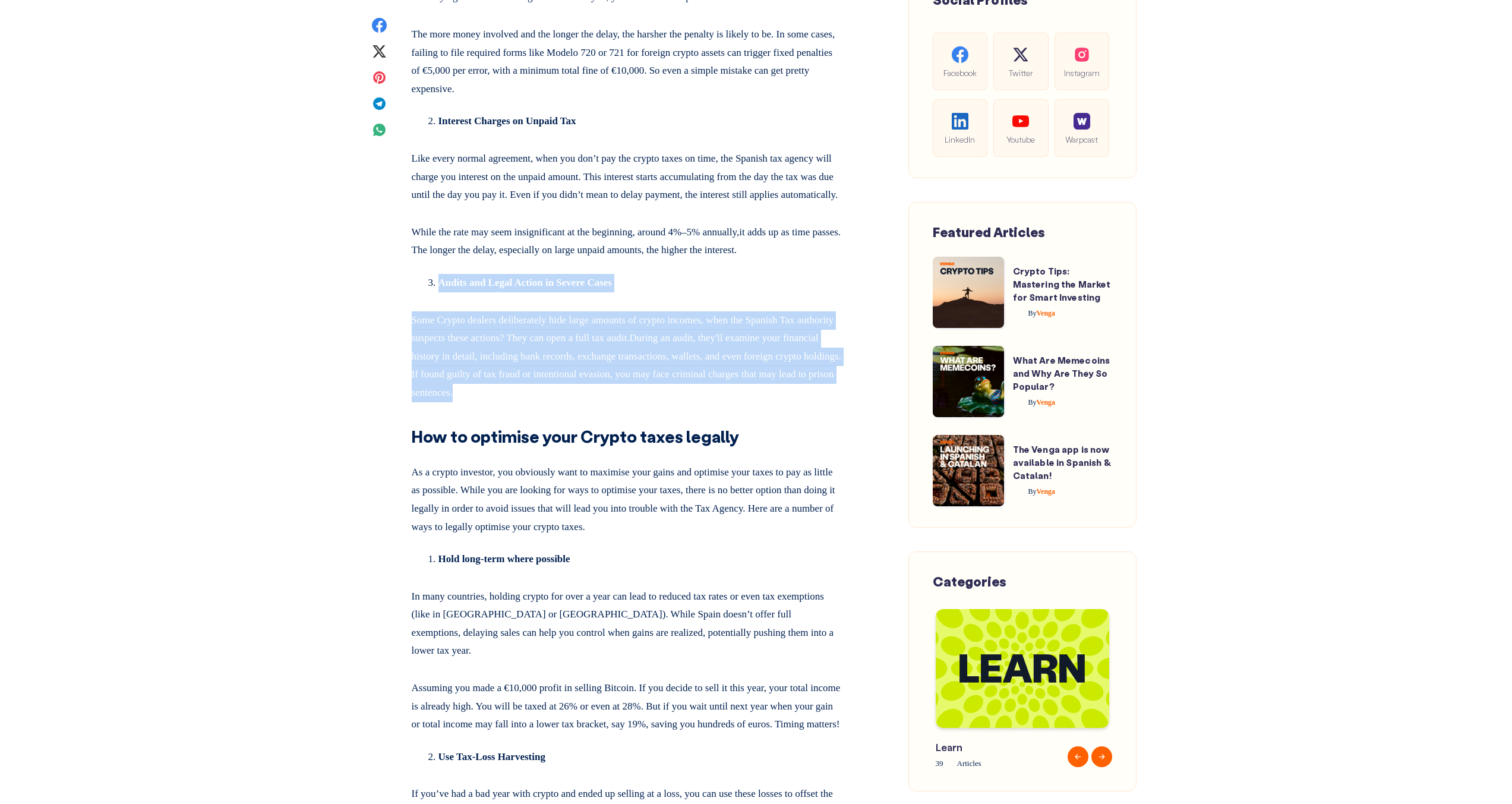
drag, startPoint x: 417, startPoint y: 398, endPoint x: 712, endPoint y: 503, distance: 313.1
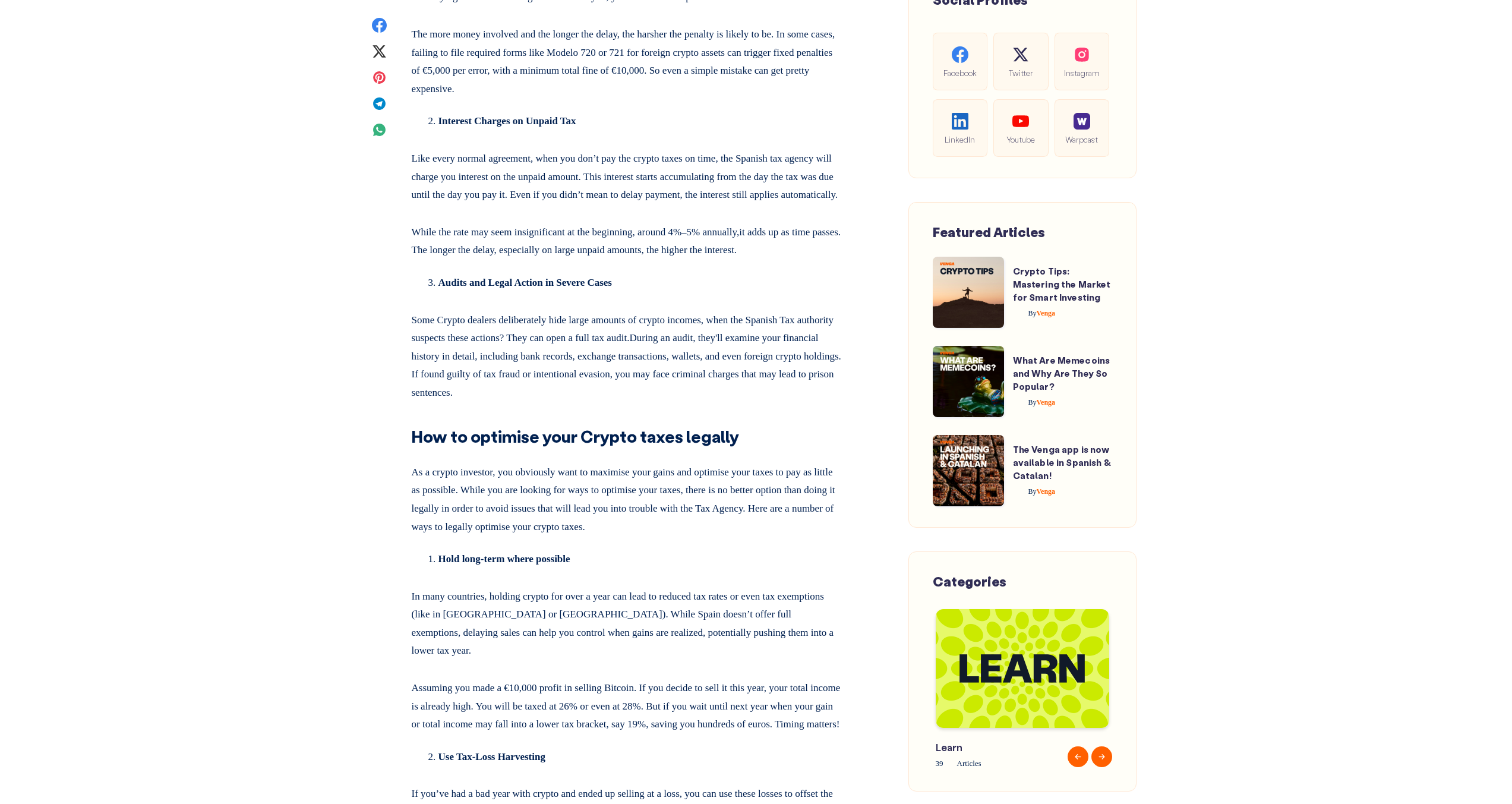
click at [717, 402] on p "Some Crypto dealers deliberately hide large amounts of crypto incomes, when the…" at bounding box center [627, 354] width 432 height 96
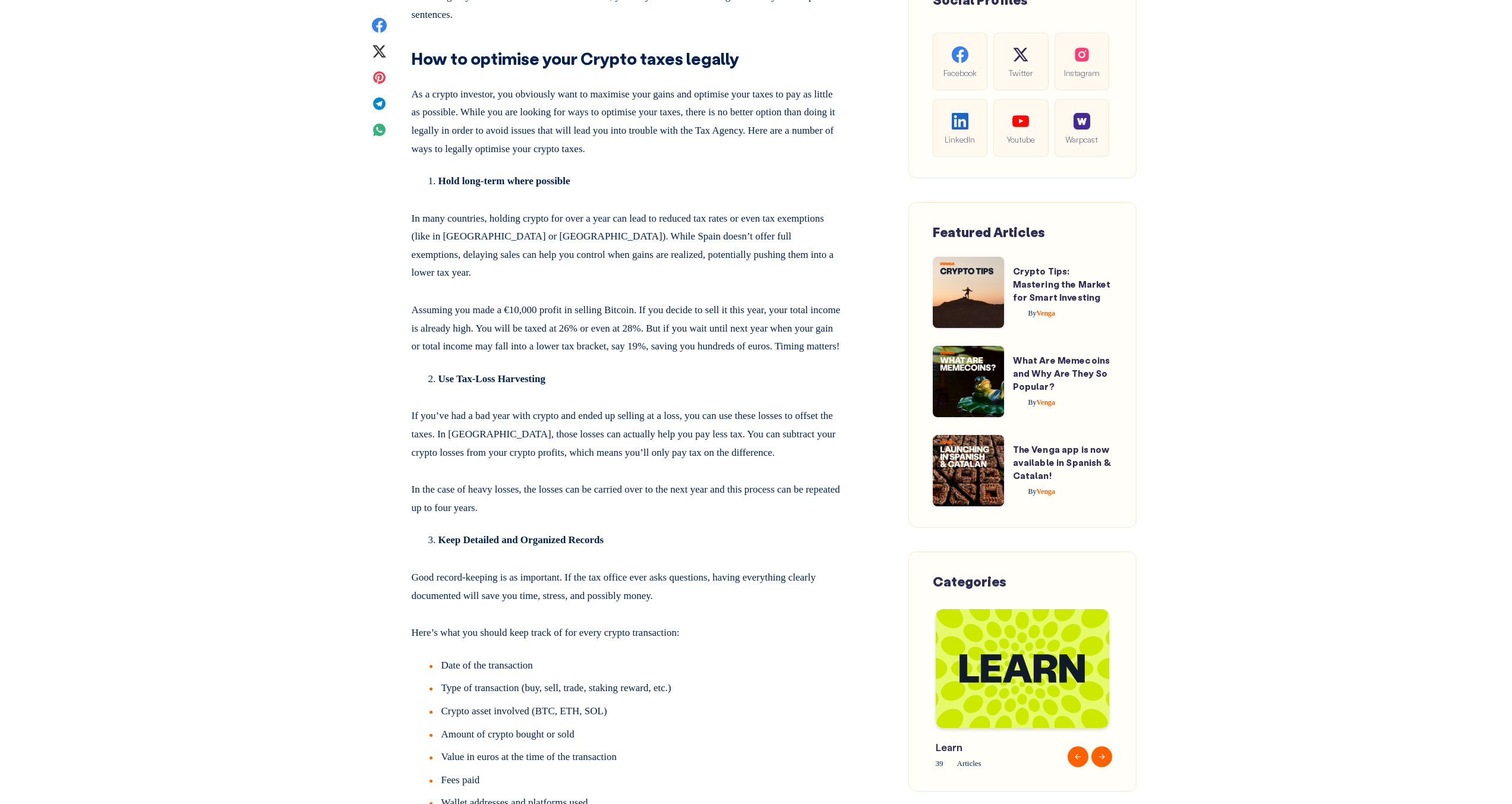
scroll to position [6630, 0]
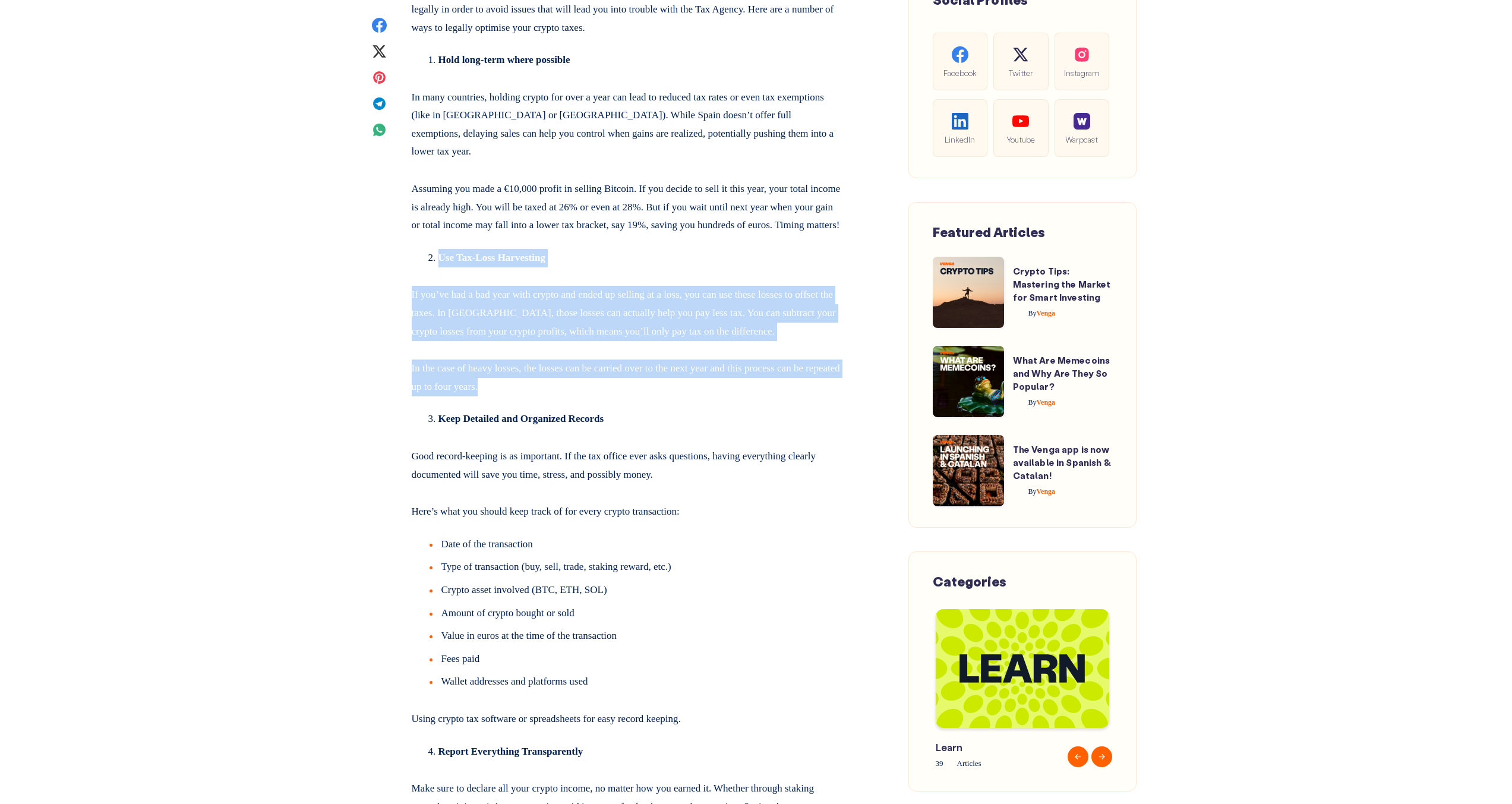
drag, startPoint x: 616, startPoint y: 422, endPoint x: 777, endPoint y: 555, distance: 208.8
drag, startPoint x: 763, startPoint y: 546, endPoint x: 350, endPoint y: 417, distance: 432.7
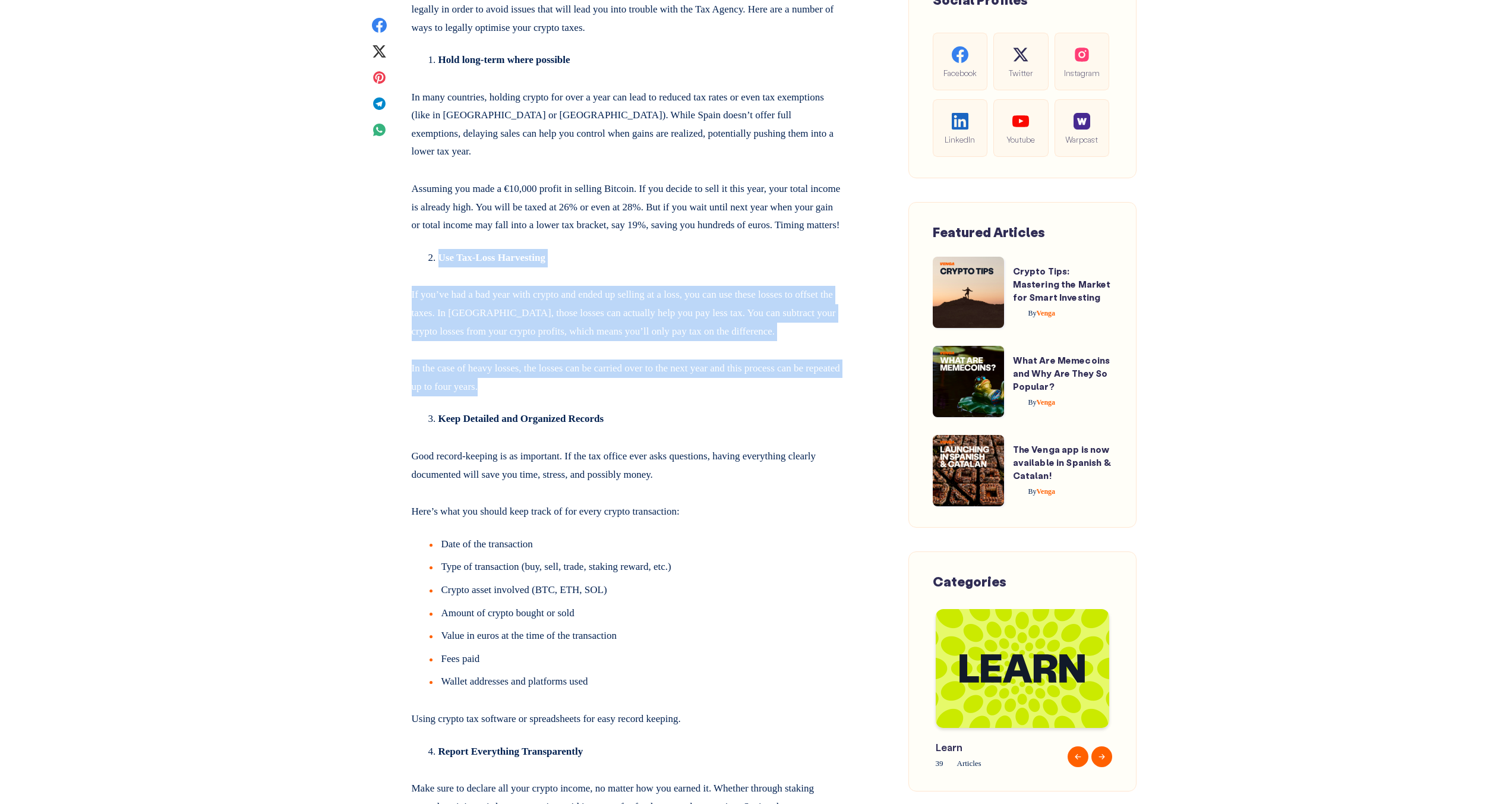
drag, startPoint x: 350, startPoint y: 417, endPoint x: 677, endPoint y: 534, distance: 347.3
click at [677, 395] on p "In the case of heavy losses, the losses can be carried over to the next year an…" at bounding box center [627, 375] width 432 height 41
drag, startPoint x: 677, startPoint y: 534, endPoint x: 261, endPoint y: 408, distance: 434.7
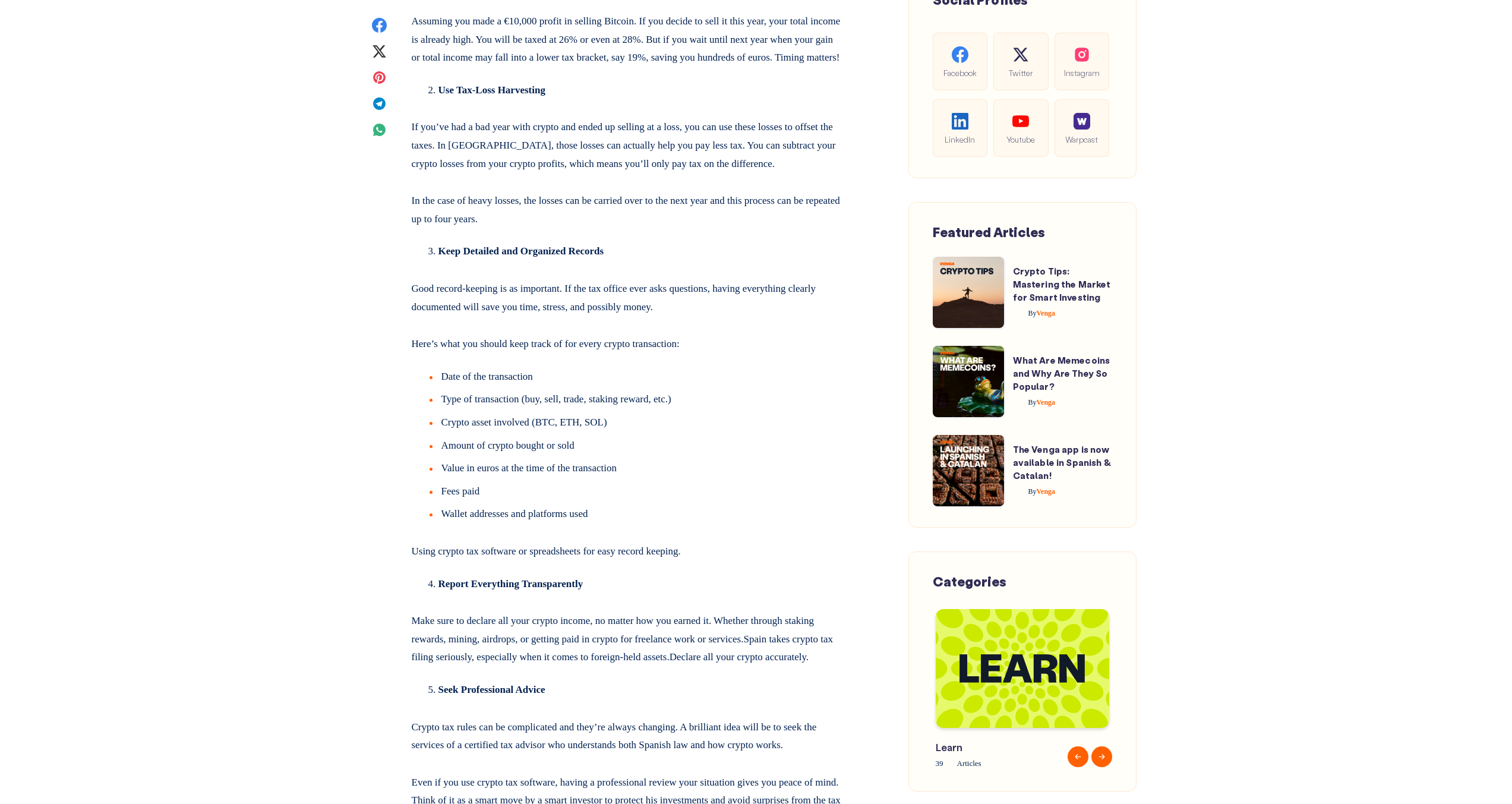
scroll to position [6987, 0]
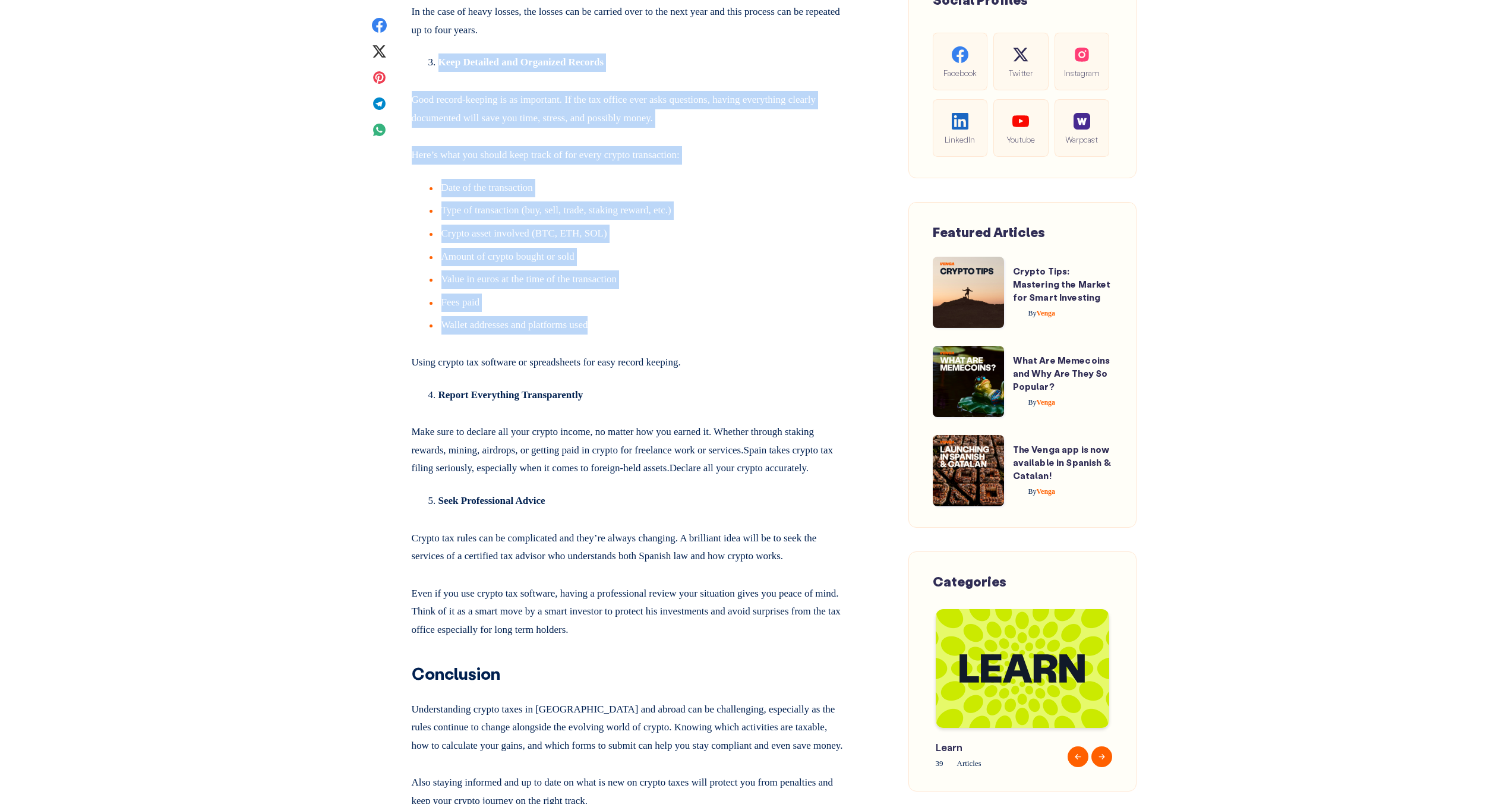
drag, startPoint x: 401, startPoint y: 241, endPoint x: 775, endPoint y: 488, distance: 448.2
click at [775, 335] on li "Wallet addresses and platforms used" at bounding box center [636, 325] width 414 height 19
drag, startPoint x: 786, startPoint y: 552, endPoint x: 276, endPoint y: 221, distance: 608.0
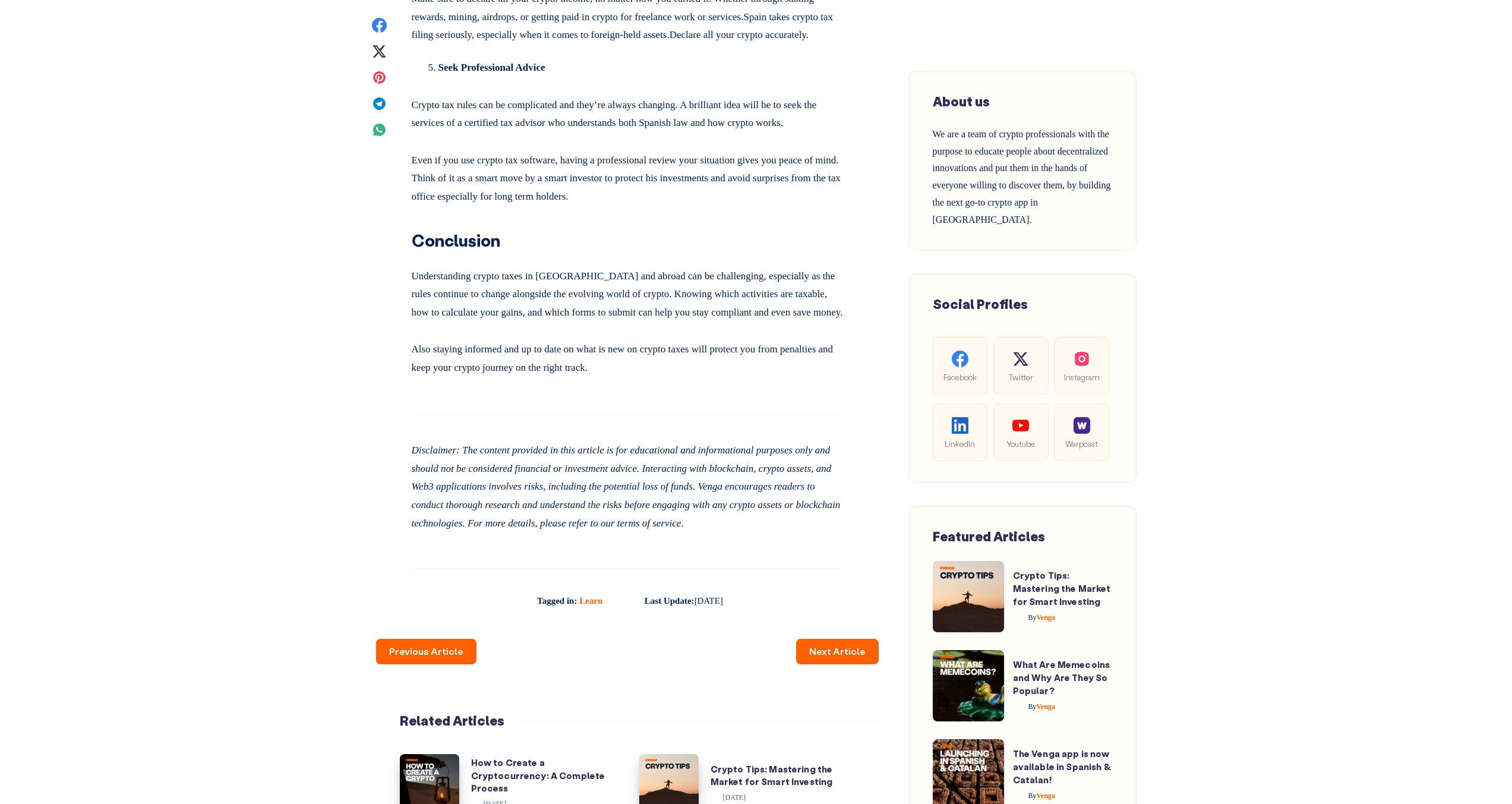
scroll to position [7414, 0]
